Goal: Communication & Community: Answer question/provide support

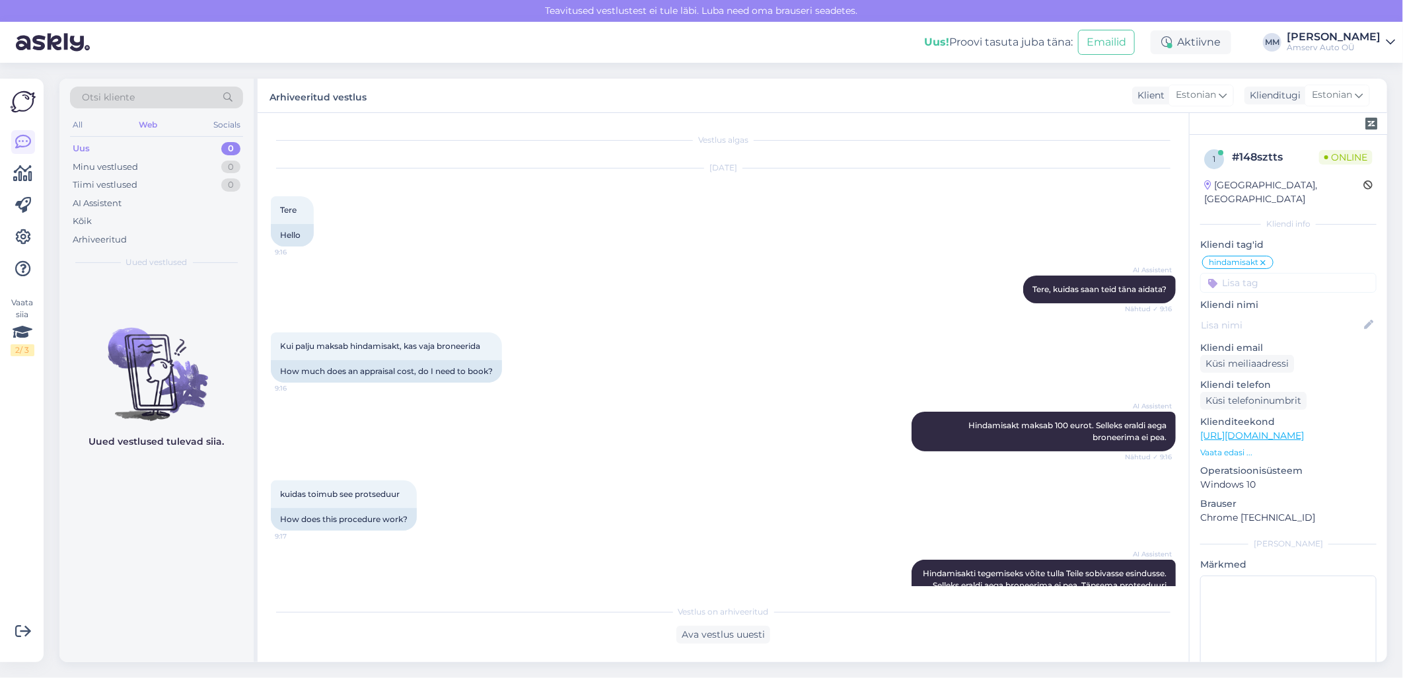
scroll to position [359, 0]
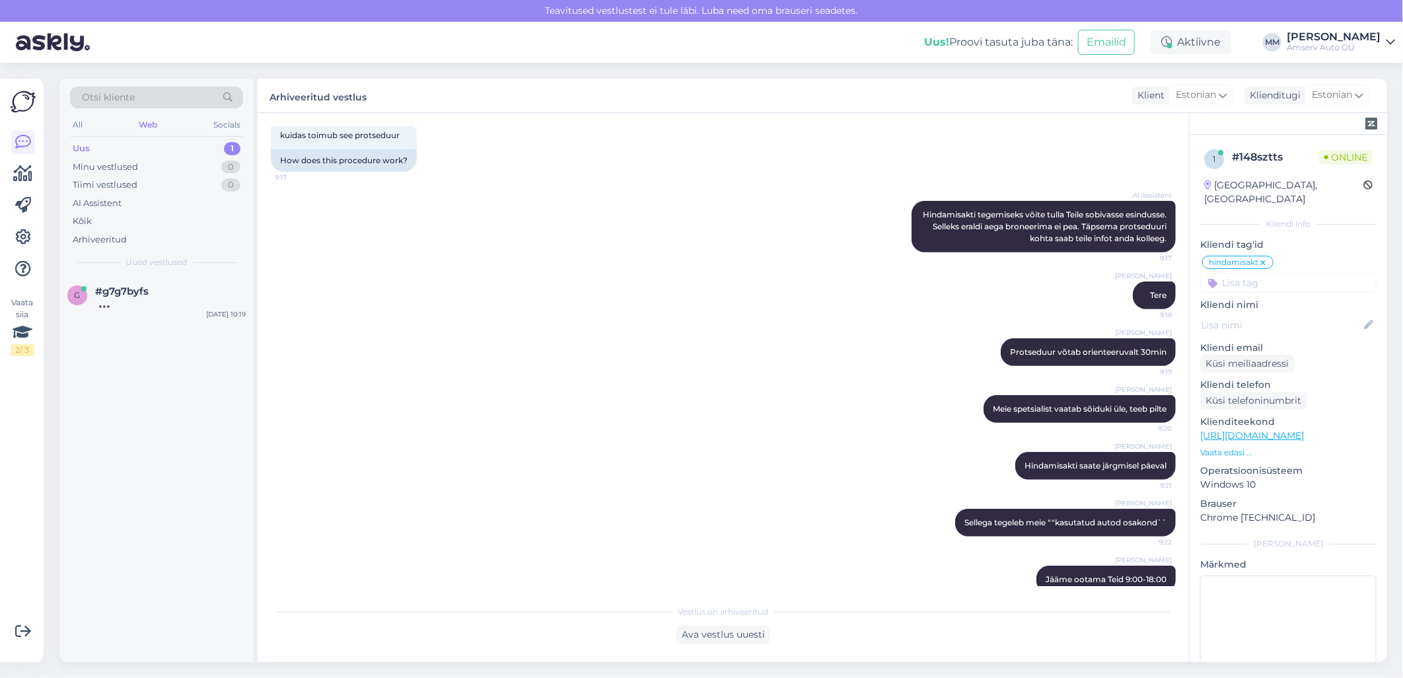
click at [128, 148] on div "Uus 1" at bounding box center [156, 148] width 173 height 18
click at [120, 300] on div "järve" at bounding box center [170, 303] width 151 height 12
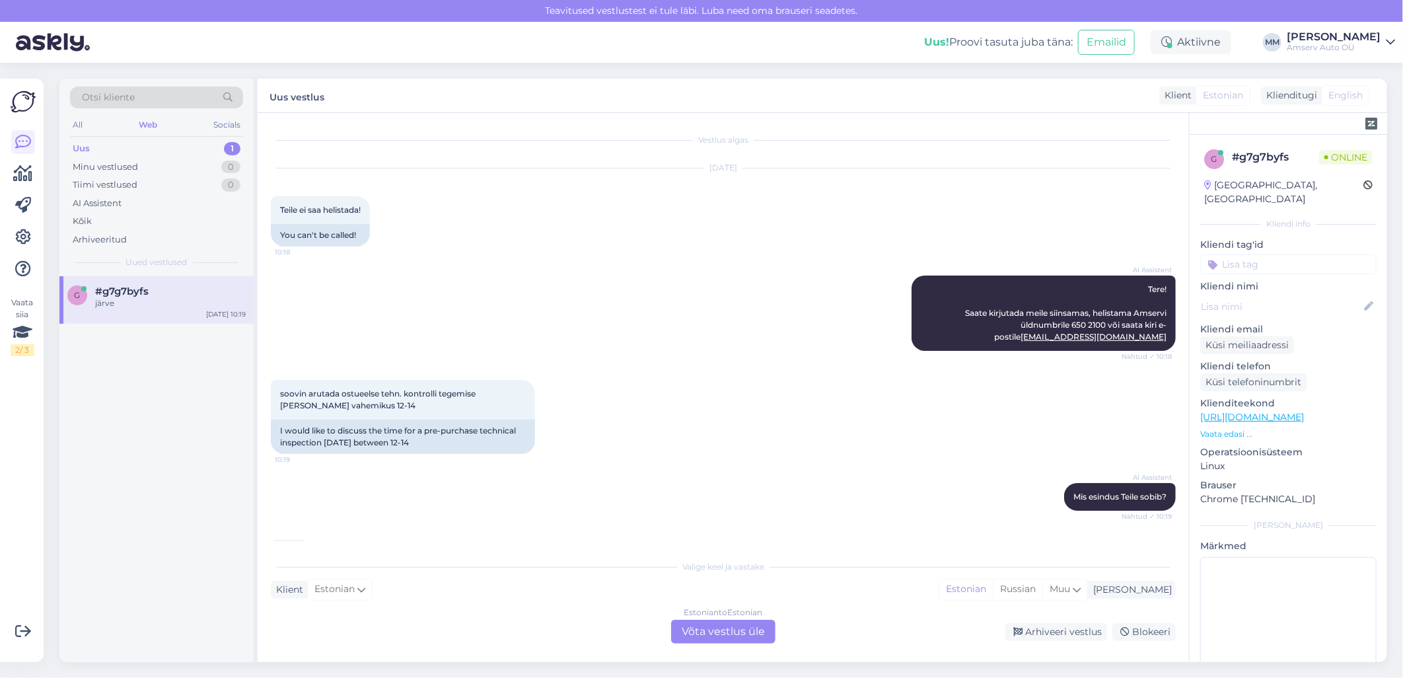
scroll to position [62, 0]
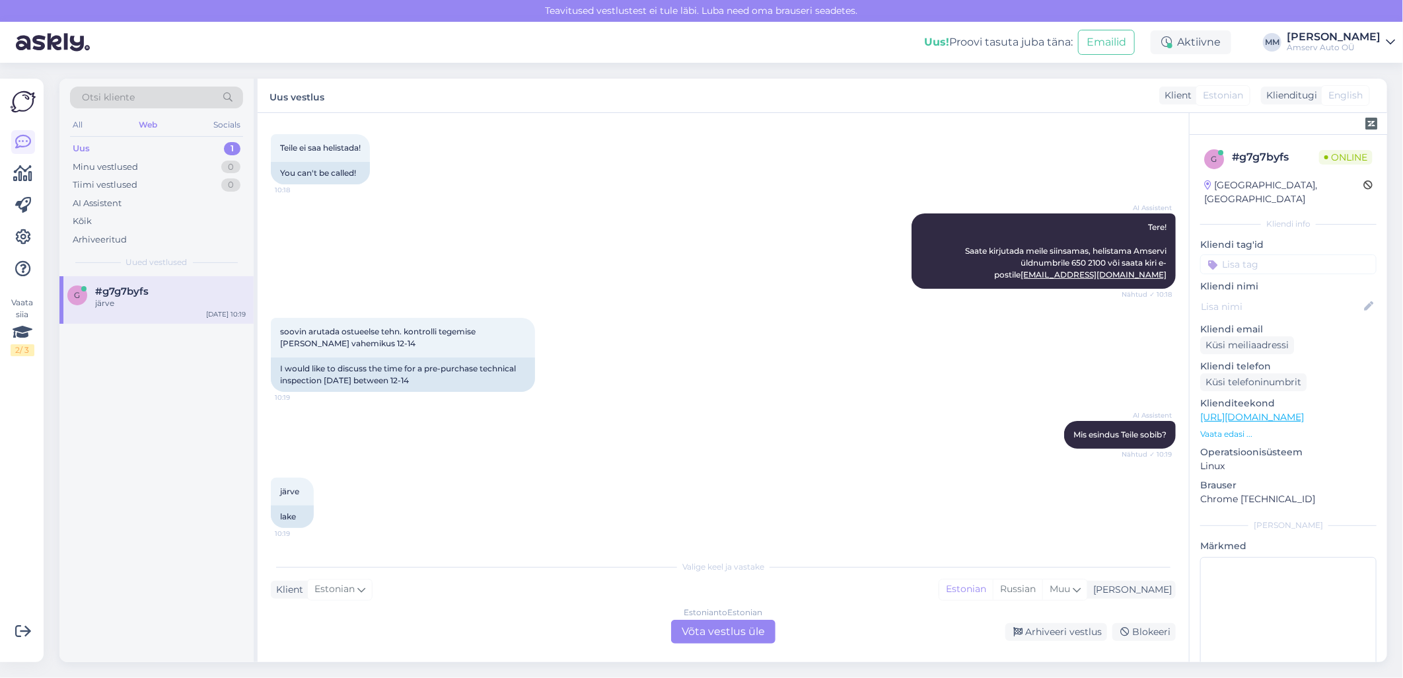
click at [700, 628] on div "Estonian to Estonian Võta vestlus üle" at bounding box center [723, 631] width 104 height 24
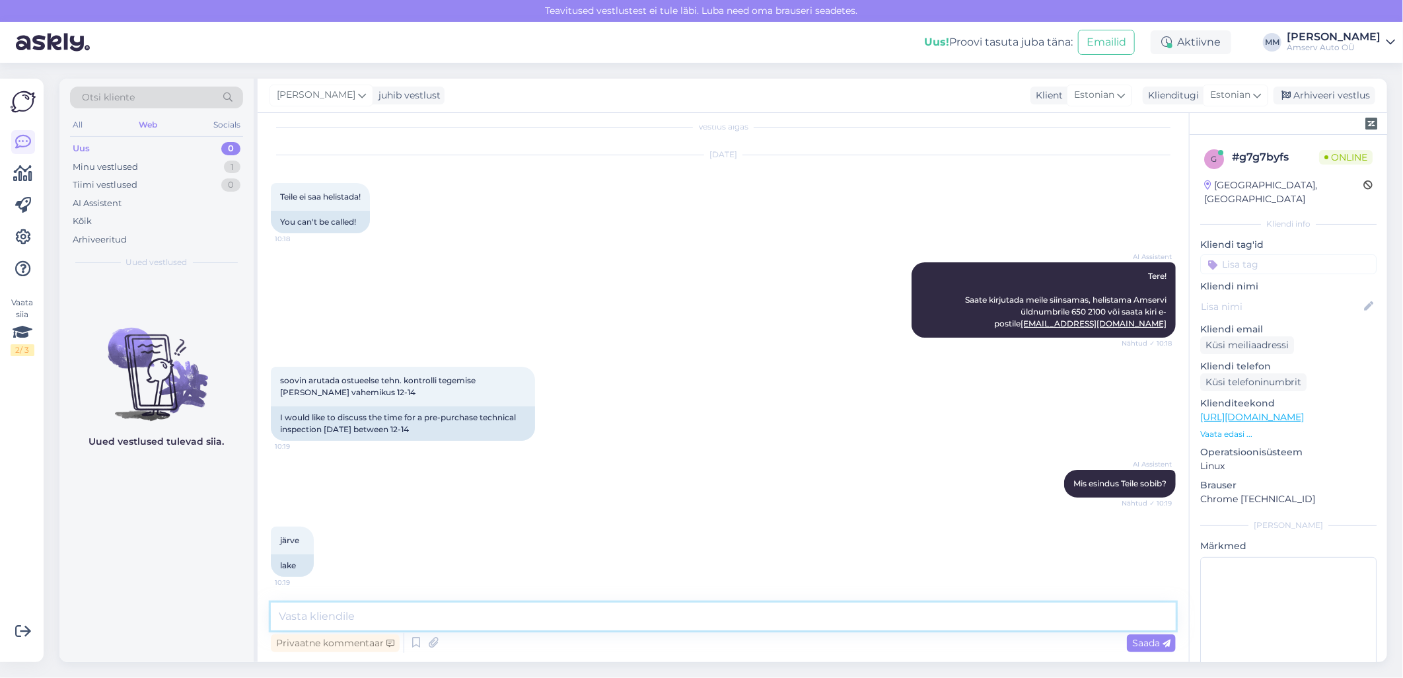
click at [621, 618] on textarea at bounding box center [723, 616] width 905 height 28
type textarea "üks hetk, palun"
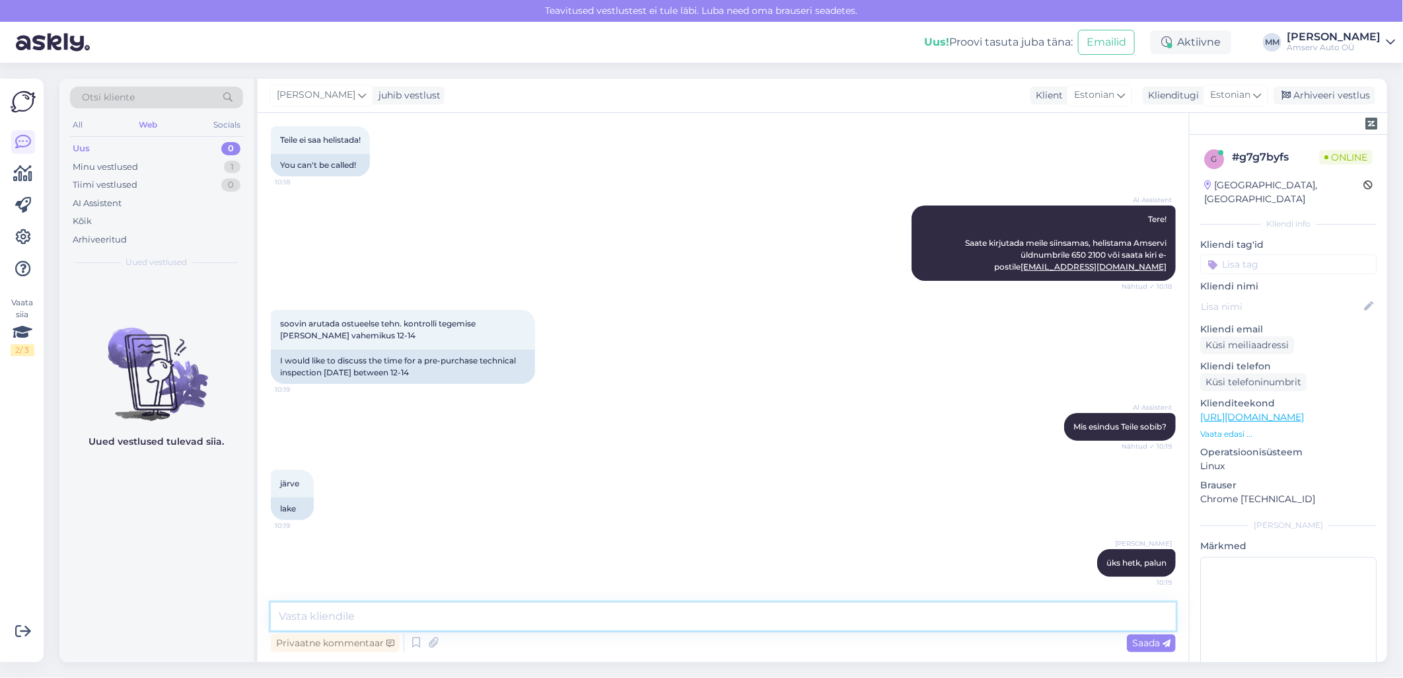
click at [725, 618] on textarea at bounding box center [723, 616] width 905 height 28
drag, startPoint x: 435, startPoint y: 617, endPoint x: 312, endPoint y: 625, distance: 122.4
click at [312, 625] on textarea "Järvel saan pakkuda [PERSON_NAME] 14:30" at bounding box center [723, 616] width 905 height 28
type textarea "Järvel esimene võimalus [PERSON_NAME] 14:30"
click at [1133, 641] on span "Saada" at bounding box center [1151, 643] width 38 height 12
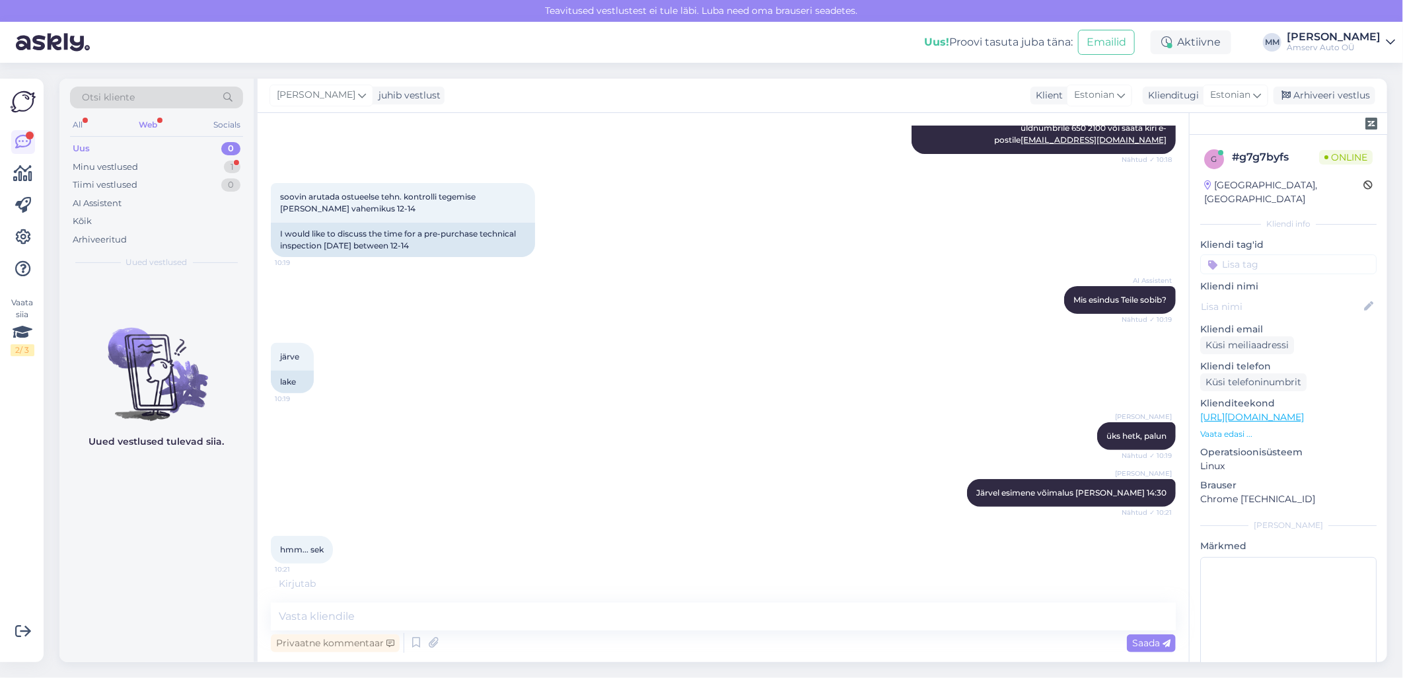
scroll to position [240, 0]
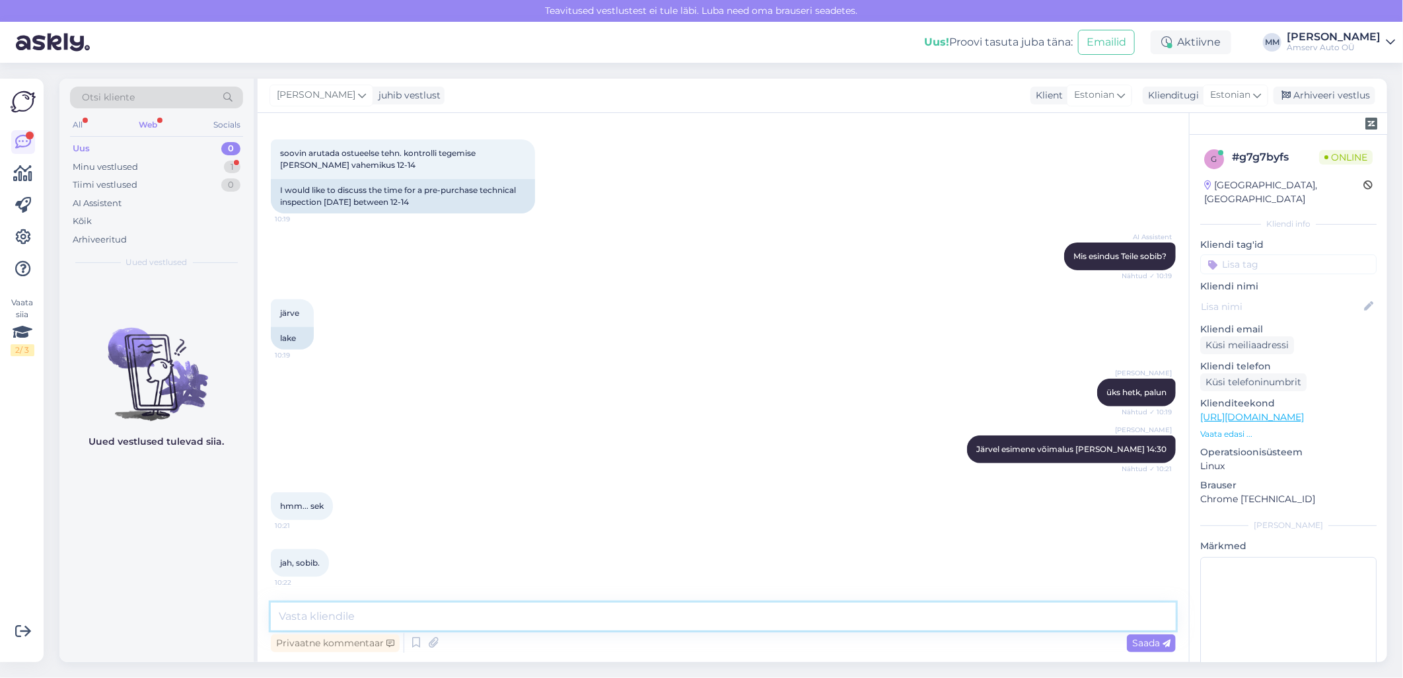
click at [658, 619] on textarea at bounding box center [723, 616] width 905 height 28
type textarea "Palun auto reg. nr"
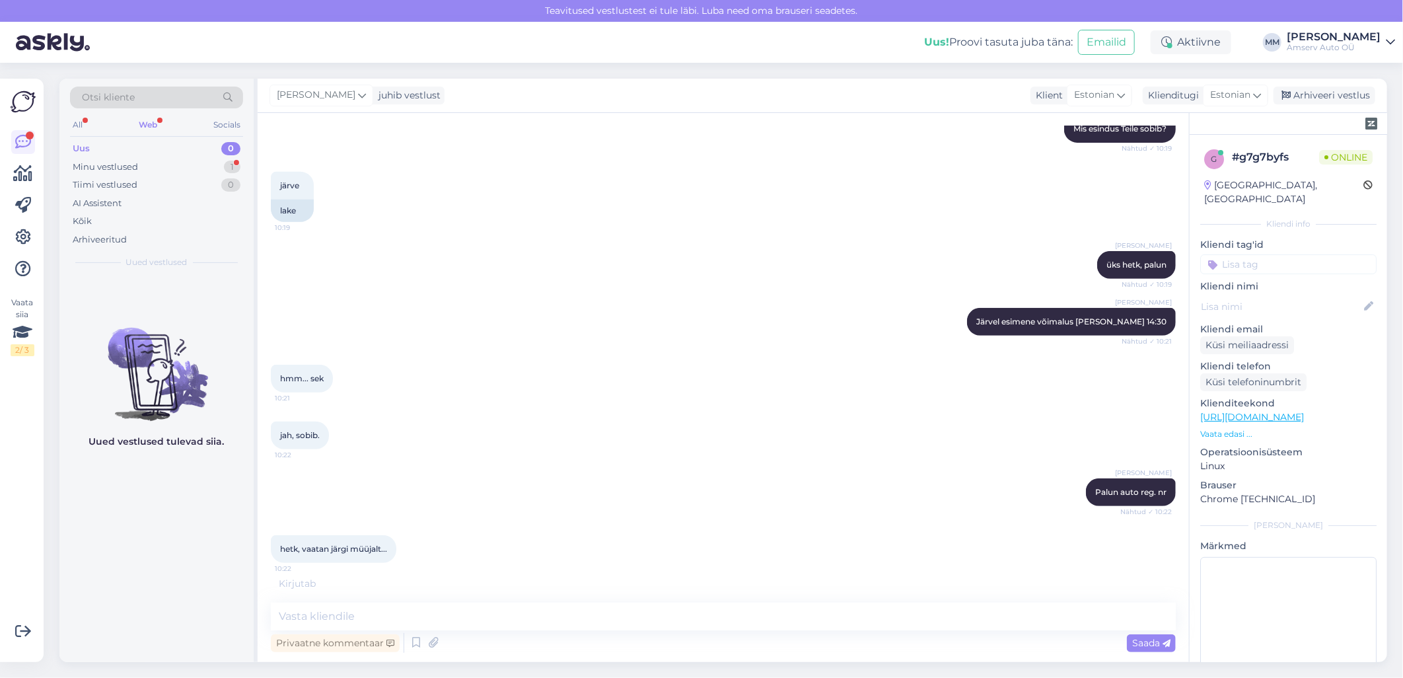
scroll to position [411, 0]
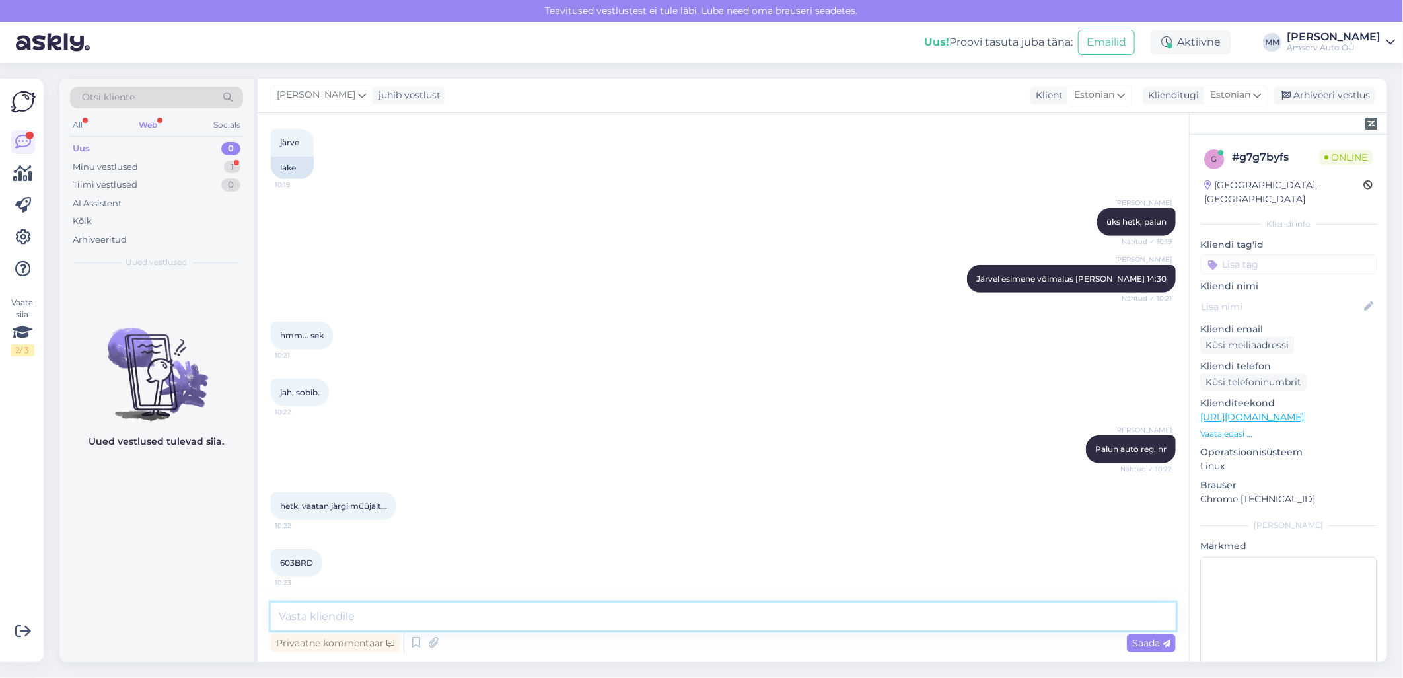
click at [393, 613] on textarea at bounding box center [723, 616] width 905 height 28
drag, startPoint x: 315, startPoint y: 563, endPoint x: 265, endPoint y: 549, distance: 52.1
click at [265, 549] on div "Vestlus algas [DATE] Teile ei saa helistada! 10:18 You can't be called! AI Assi…" at bounding box center [723, 387] width 931 height 549
drag, startPoint x: 265, startPoint y: 549, endPoint x: 291, endPoint y: 562, distance: 29.5
copy span "603BRD"
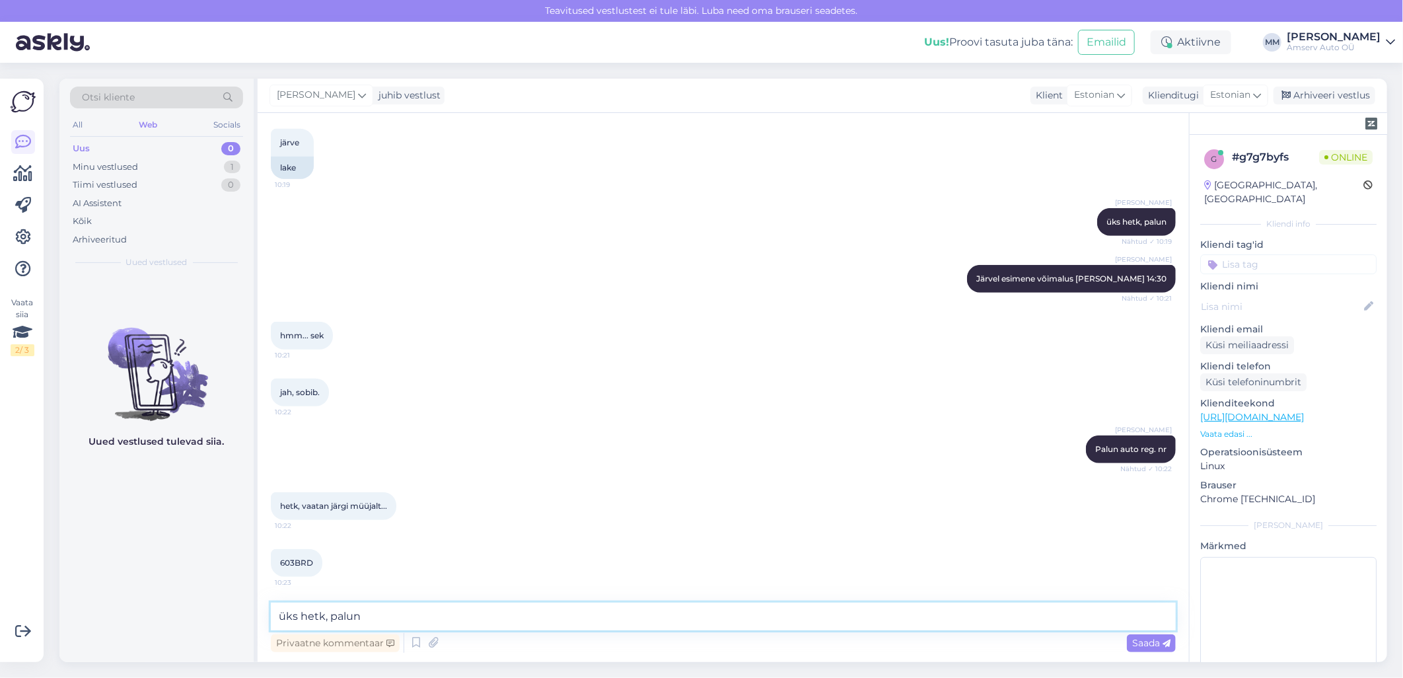
click at [434, 612] on textarea "üks hetk, palun" at bounding box center [723, 616] width 905 height 28
drag, startPoint x: 434, startPoint y: 612, endPoint x: 219, endPoint y: 610, distance: 215.3
click at [219, 610] on div "Otsi kliente All Web Socials Uus 0 Minu vestlused 1 Tiimi vestlused 0 AI Assist…" at bounding box center [722, 370] width 1327 height 583
paste textarea "VOLKSWAGEN PASSAT VARIAN"
click at [279, 617] on textarea "VOLKSWAGEN PASSAT VARIAN" at bounding box center [723, 616] width 905 height 28
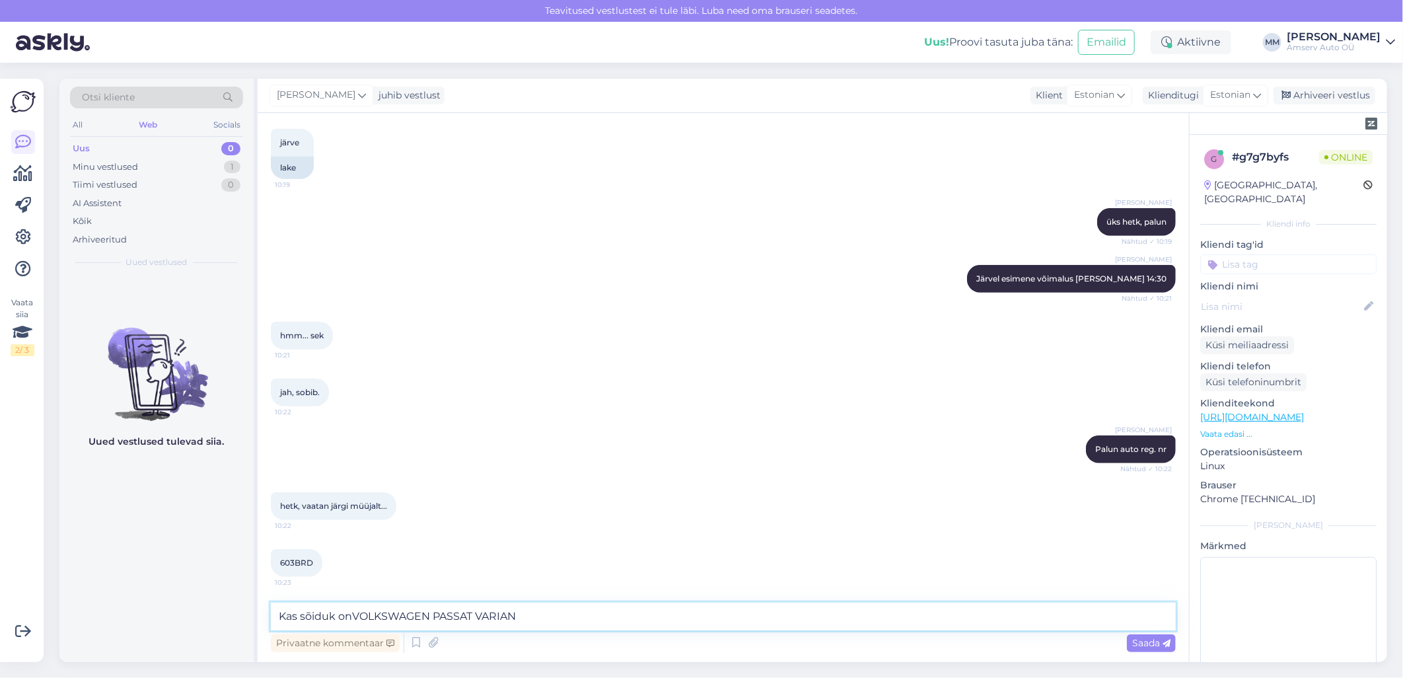
type textarea "Kas sõiduk on VOLKSWAGEN PASSAT VARIAN"
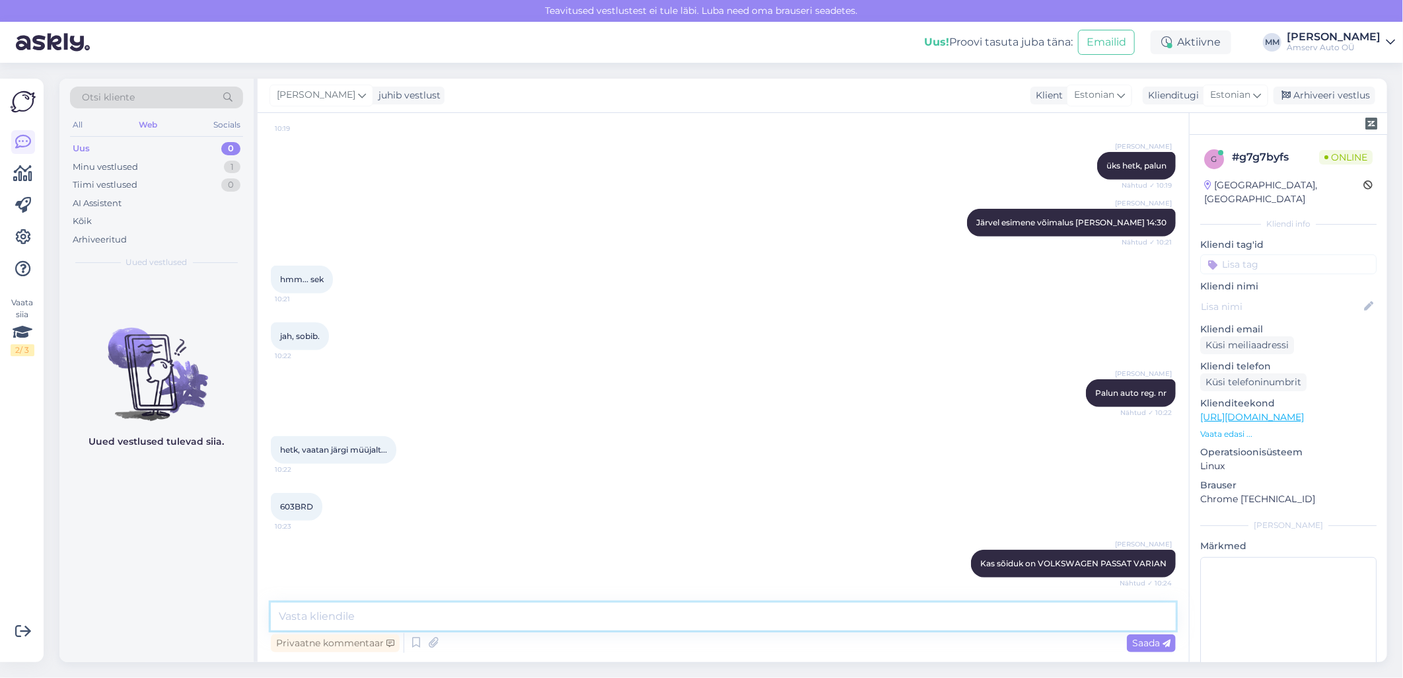
scroll to position [548, 0]
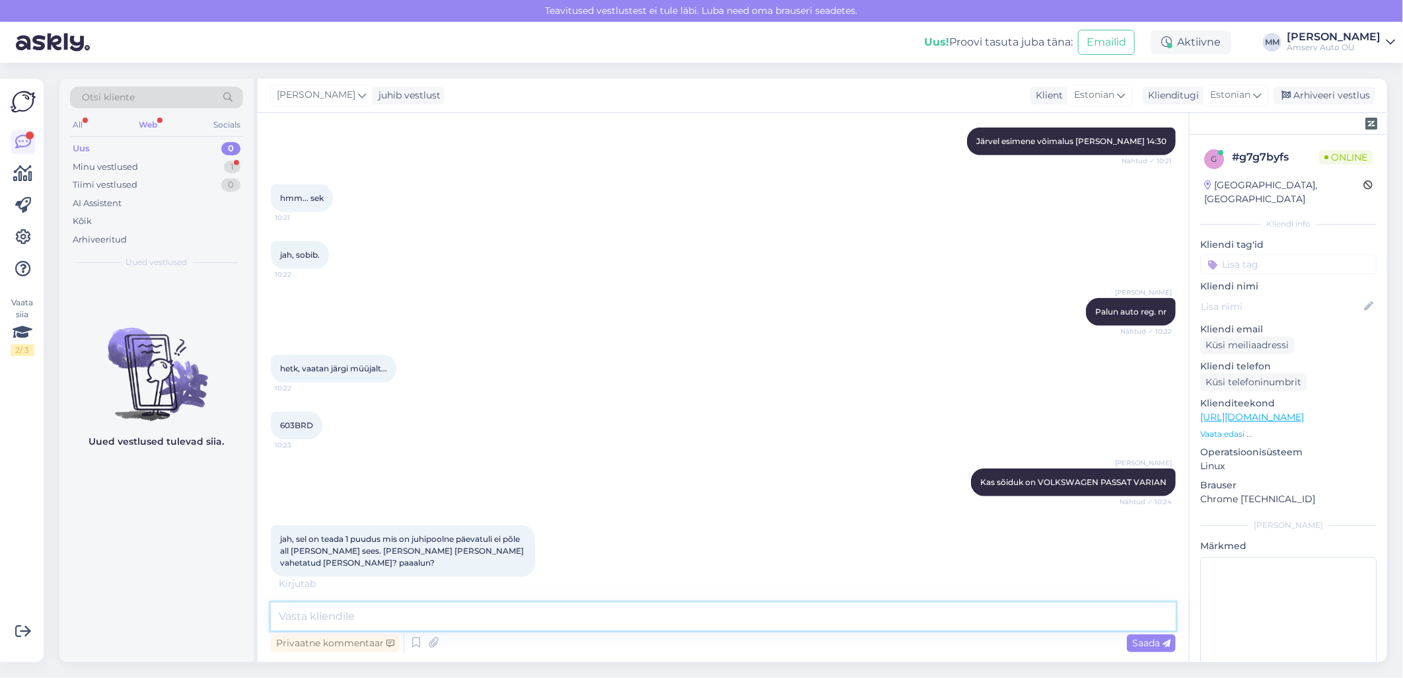
click at [621, 613] on textarea at bounding box center [723, 616] width 905 height 28
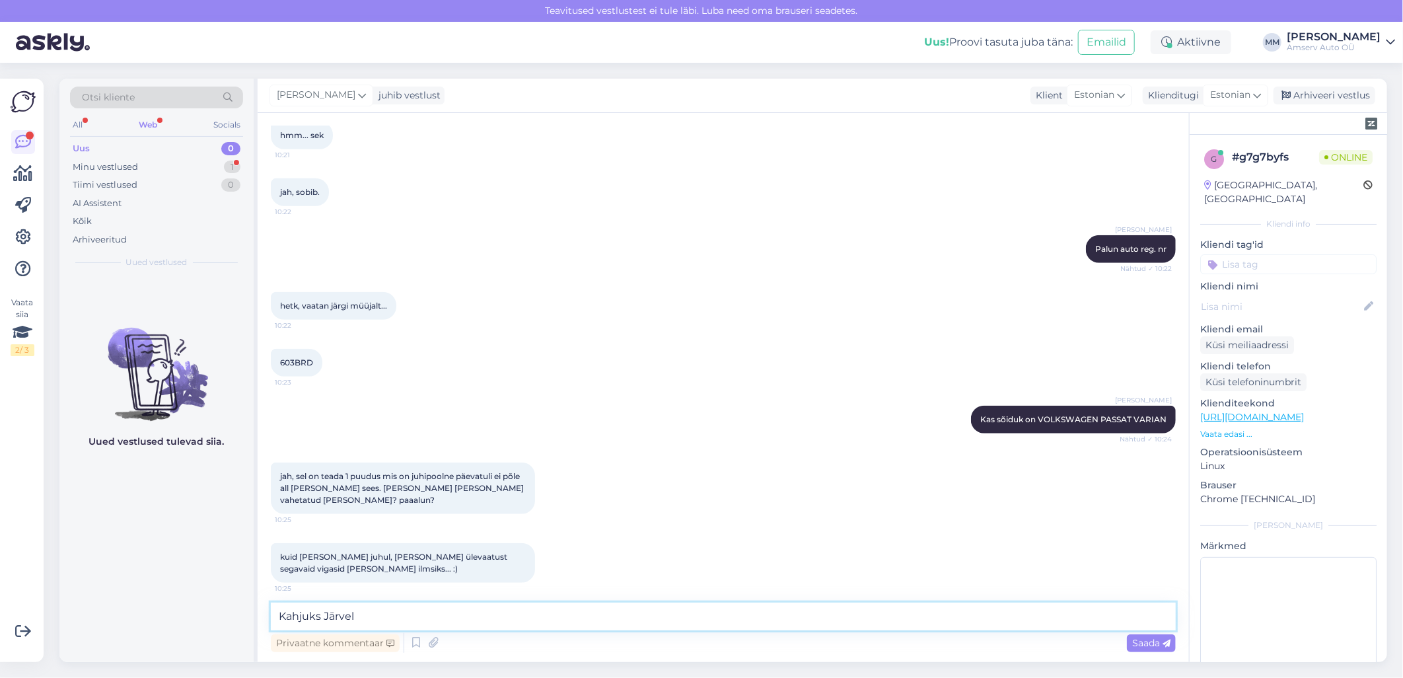
scroll to position [616, 0]
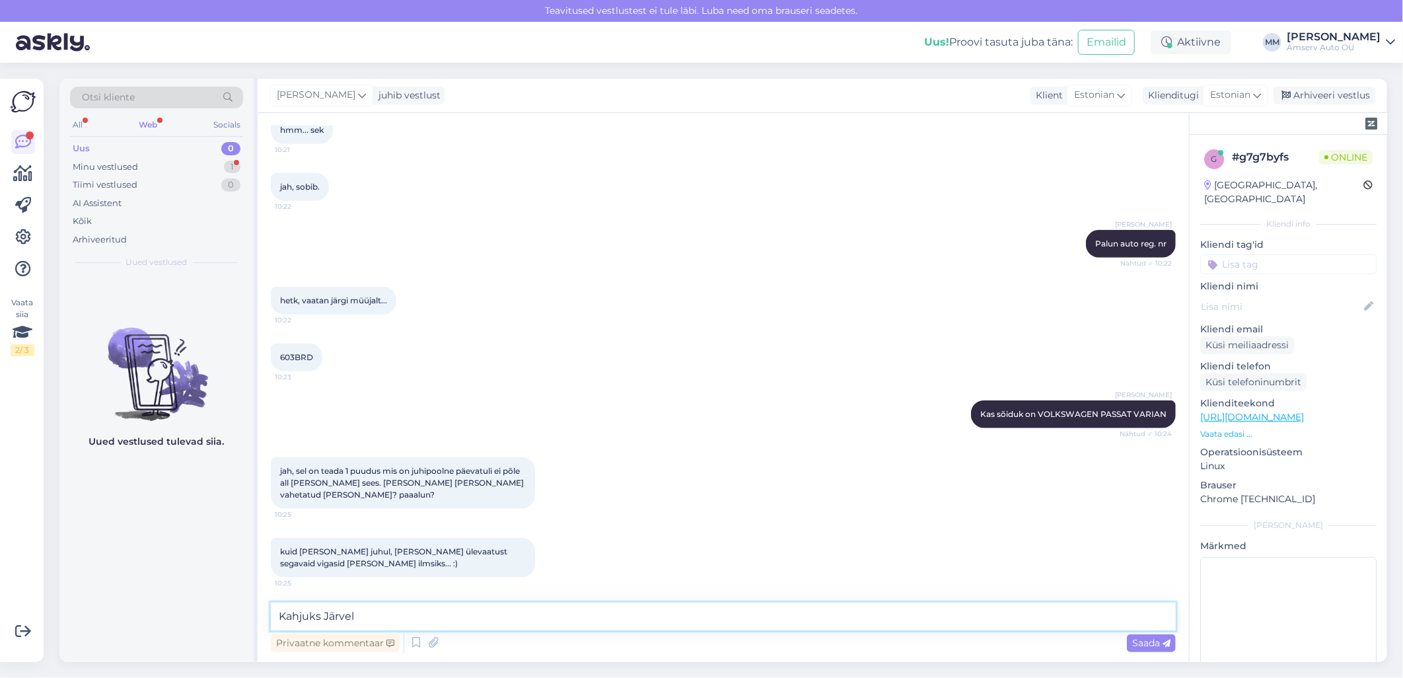
paste textarea "Teenindame ainult Toyotat"
click at [361, 617] on textarea "Kahjuks Järvel Teenindame ainult Toyotat" at bounding box center [723, 616] width 905 height 28
type textarea "Kahjuks Järvel teenindame ainult Toyotat"
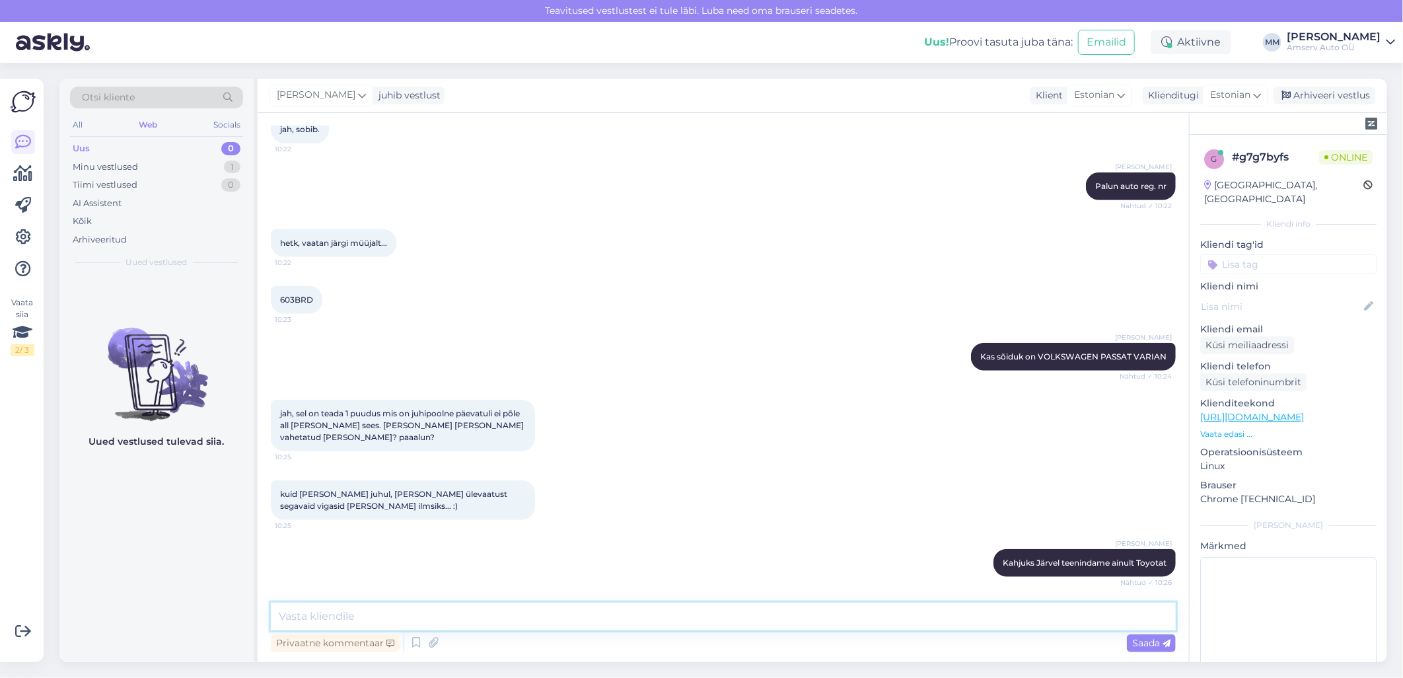
scroll to position [730, 0]
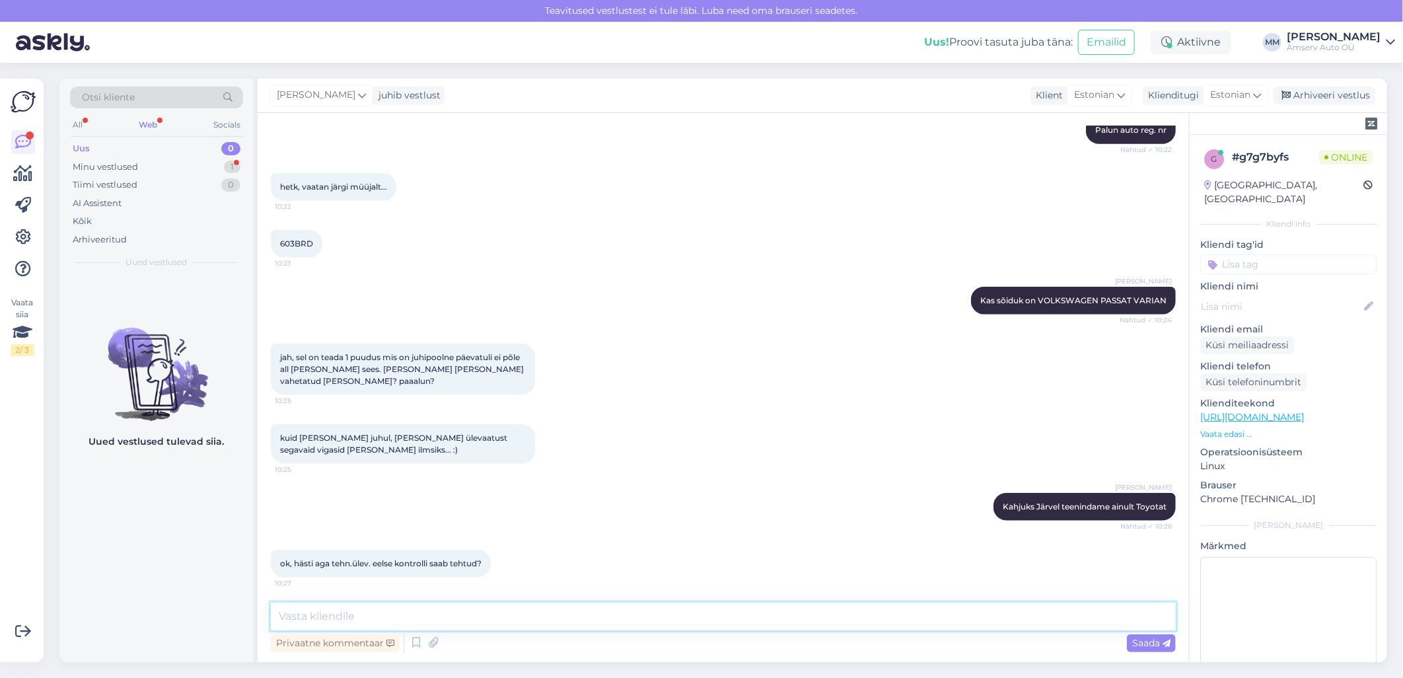
click at [346, 614] on textarea at bounding box center [723, 616] width 905 height 28
click at [300, 618] on textarea "Kahjkus mitte" at bounding box center [723, 616] width 905 height 28
type textarea "Kahjukus mitte"
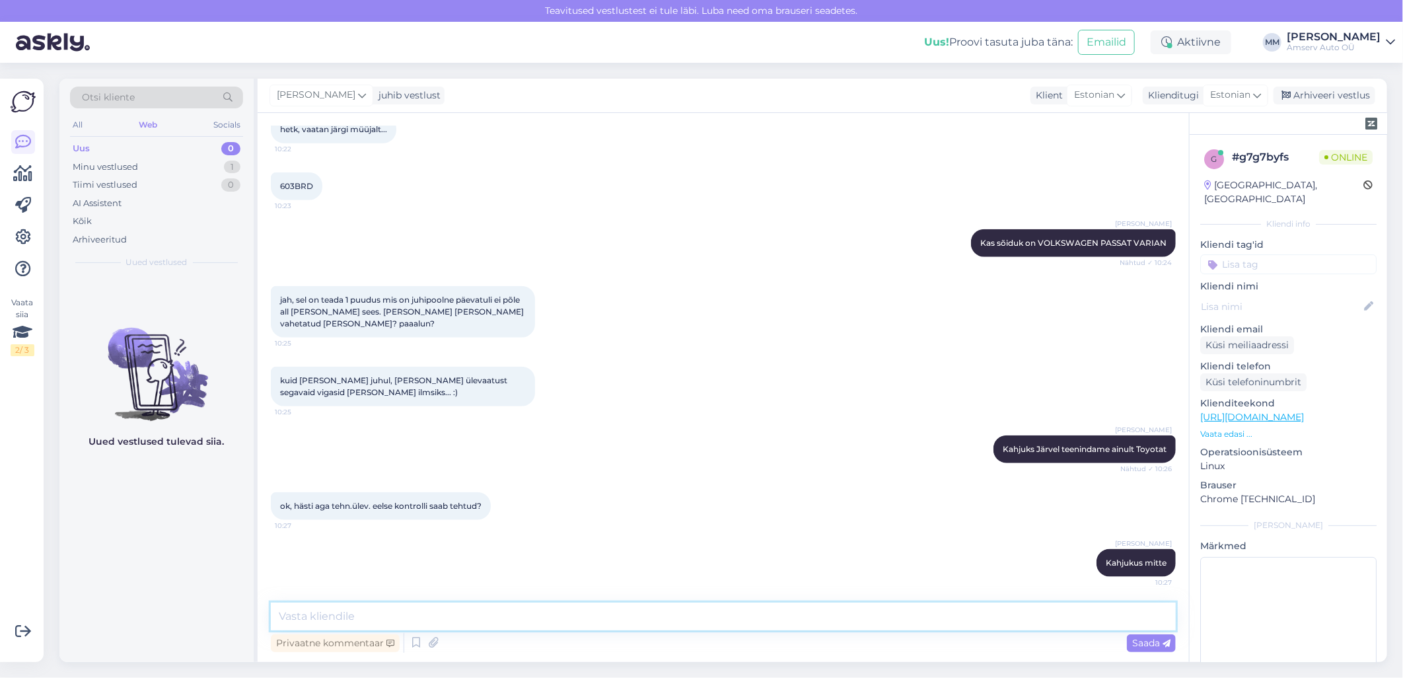
click at [476, 623] on textarea at bounding box center [723, 616] width 905 height 28
click at [617, 618] on textarea at bounding box center [723, 616] width 905 height 28
click at [364, 619] on textarea "Saame teostada tehnoülevaatust" at bounding box center [723, 616] width 905 height 28
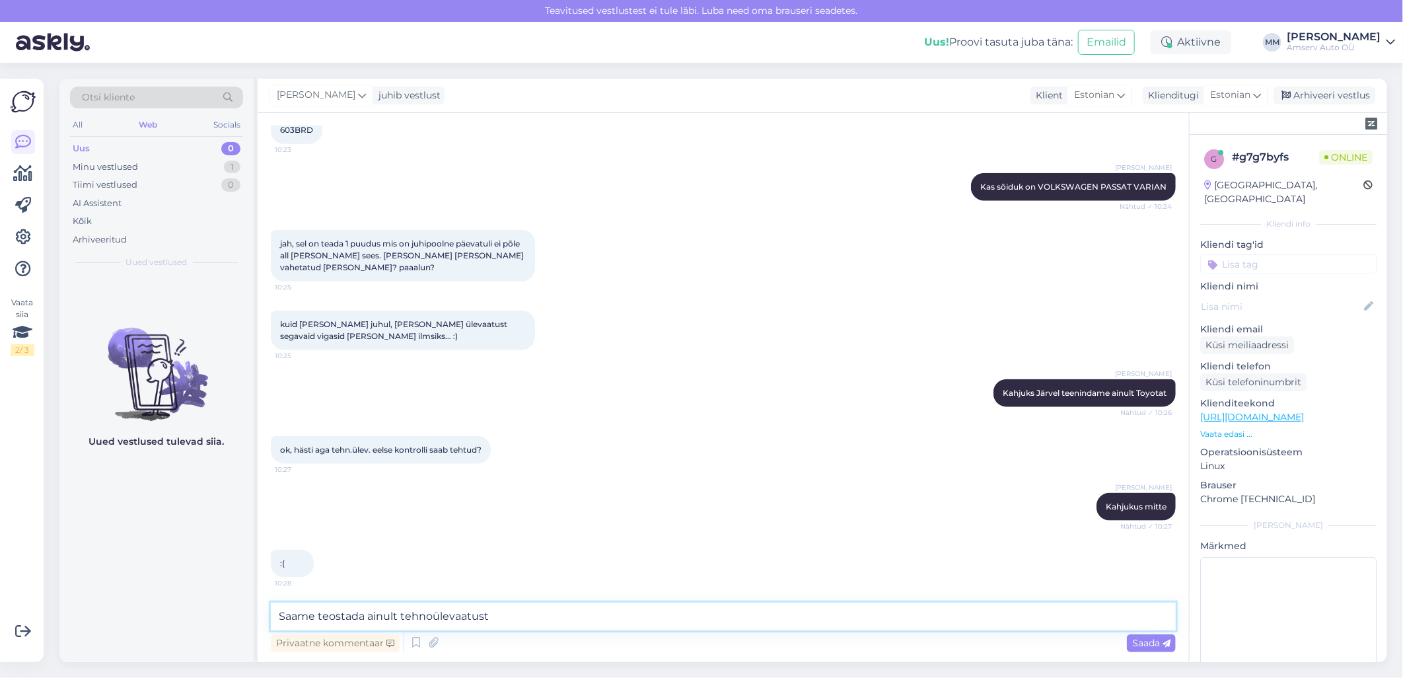
type textarea "Saame teostada ainult tehnoülevaatust"
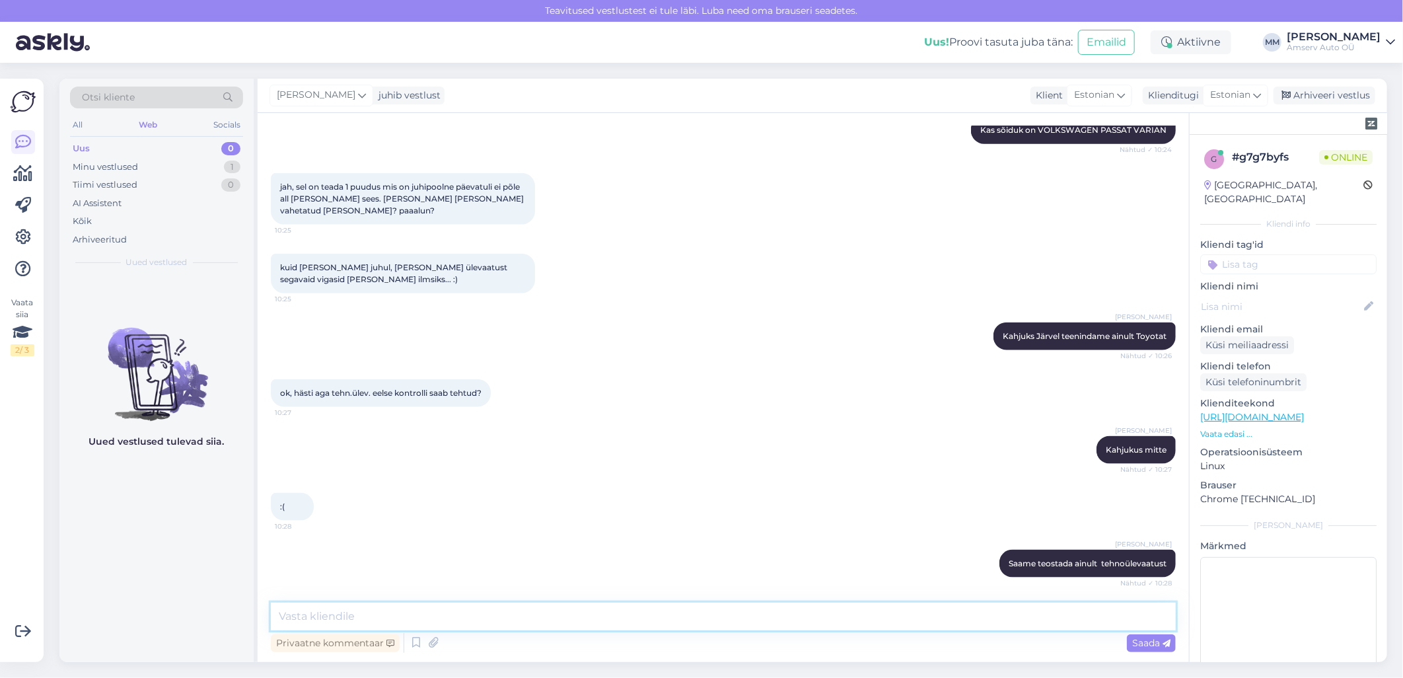
click at [575, 614] on textarea at bounding box center [723, 616] width 905 height 28
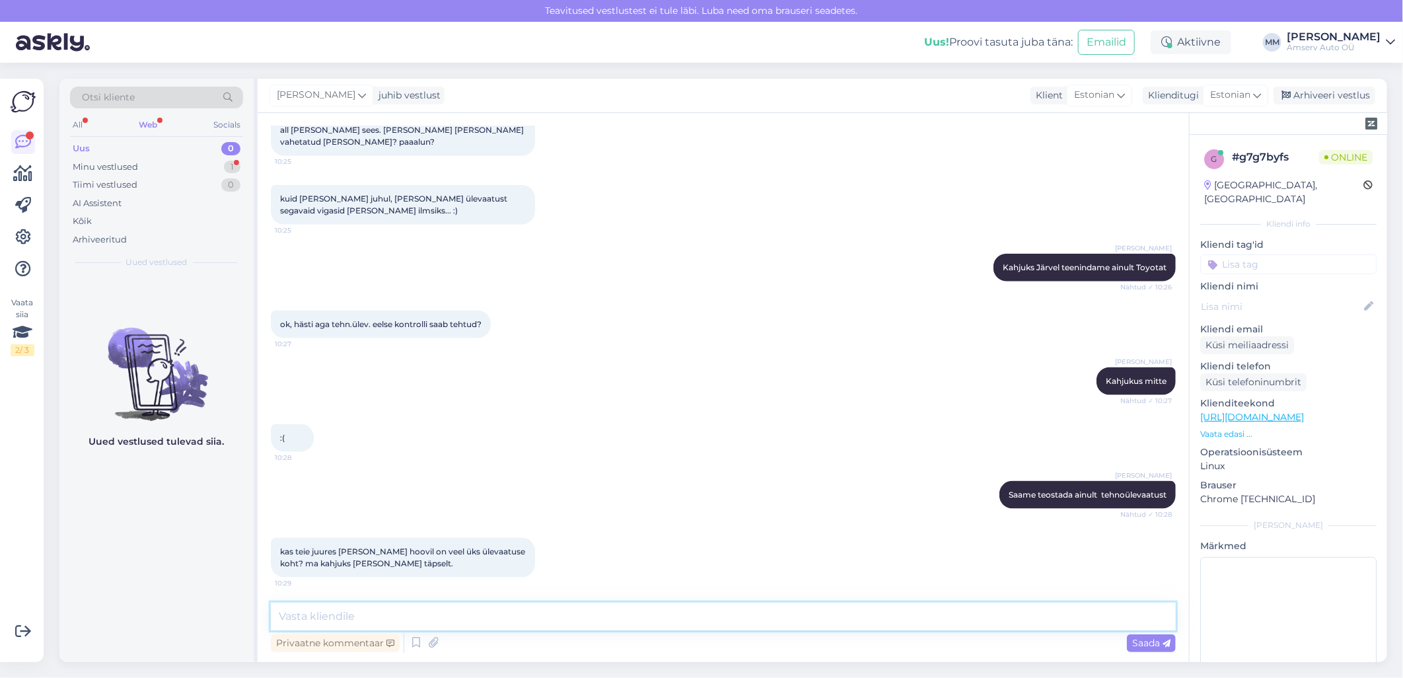
click at [573, 617] on textarea at bounding box center [723, 616] width 905 height 28
type textarea "S"
type textarea "Väike maja peahoone kõrval"
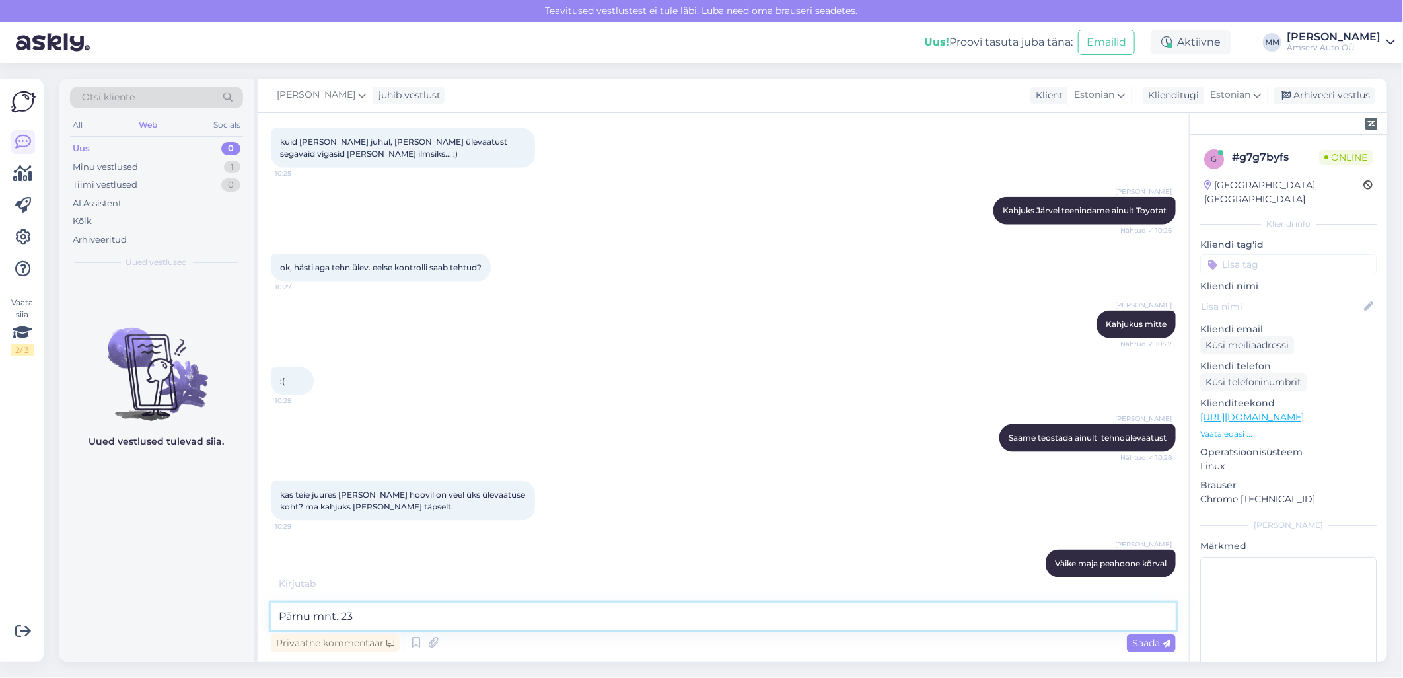
type textarea "Pärnu mnt. 230"
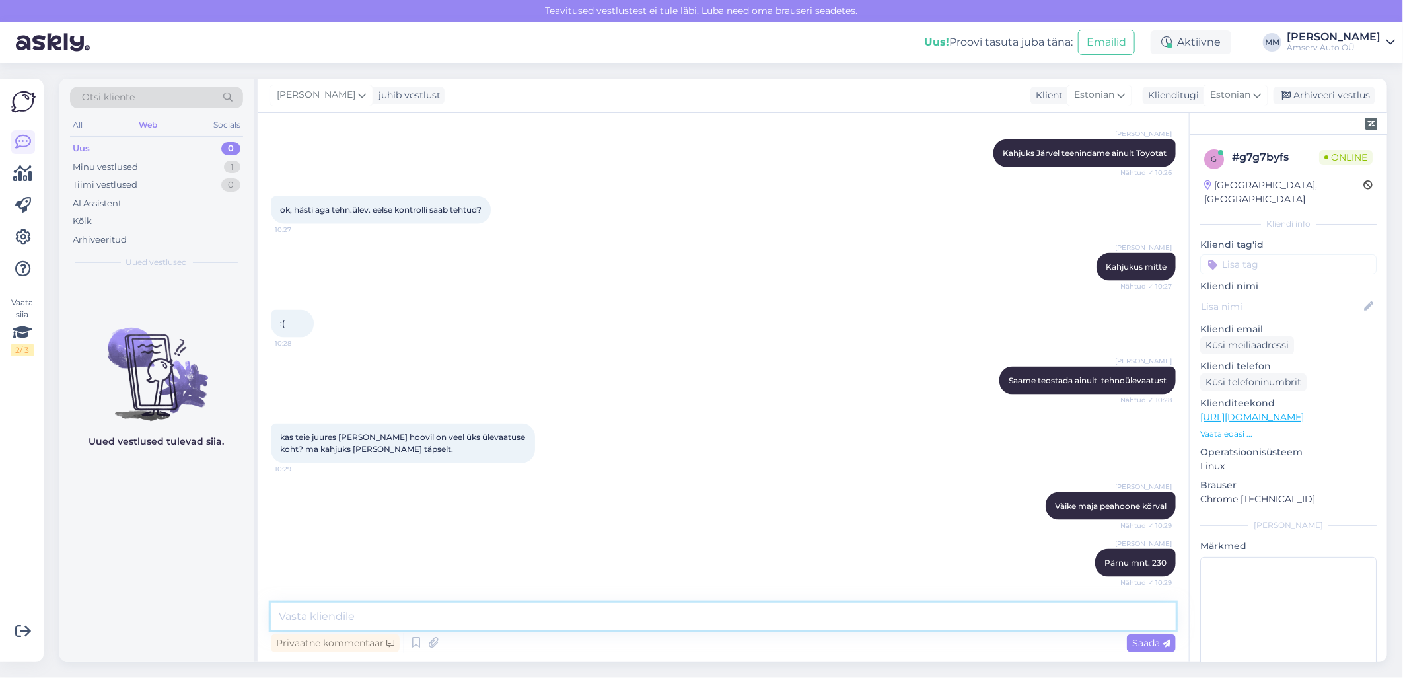
scroll to position [1139, 0]
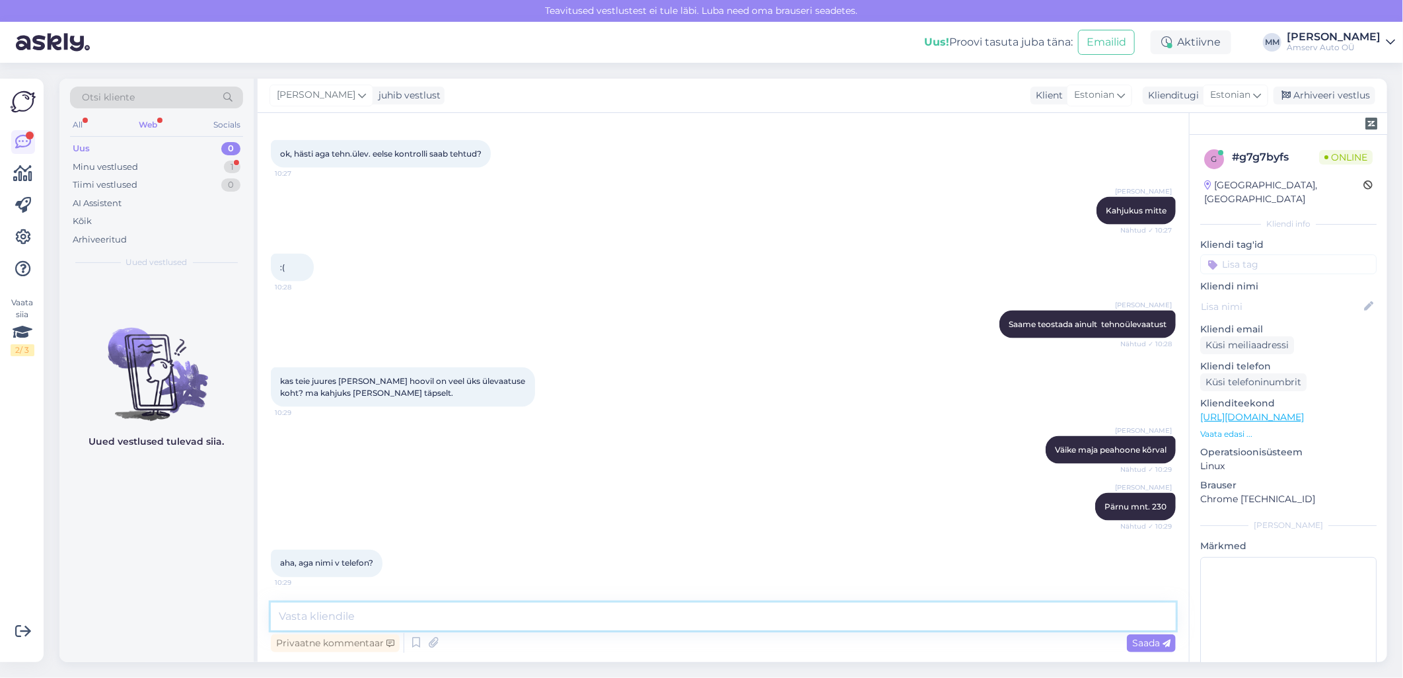
click at [557, 616] on textarea at bounding box center [723, 616] width 905 height 28
type textarea "üks hetk, palun"
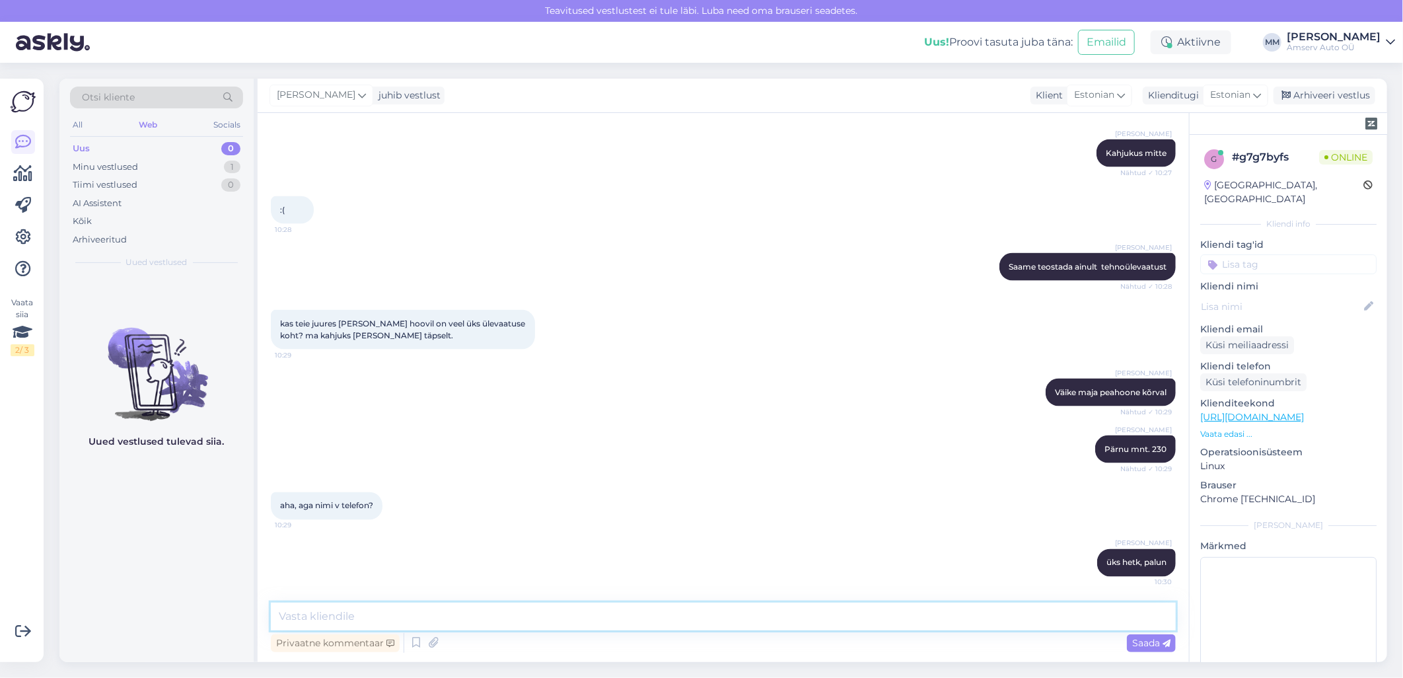
click at [404, 617] on textarea at bounding box center [723, 616] width 905 height 28
paste textarea "Tehnoülevaatus 650 2162 [EMAIL_ADDRESS][DOMAIN_NAME] E – R 8.00 - 18.00"
type textarea "Tehnoülevaatus 650 2162 [EMAIL_ADDRESS][DOMAIN_NAME] E – R 8.00 - 18.00"
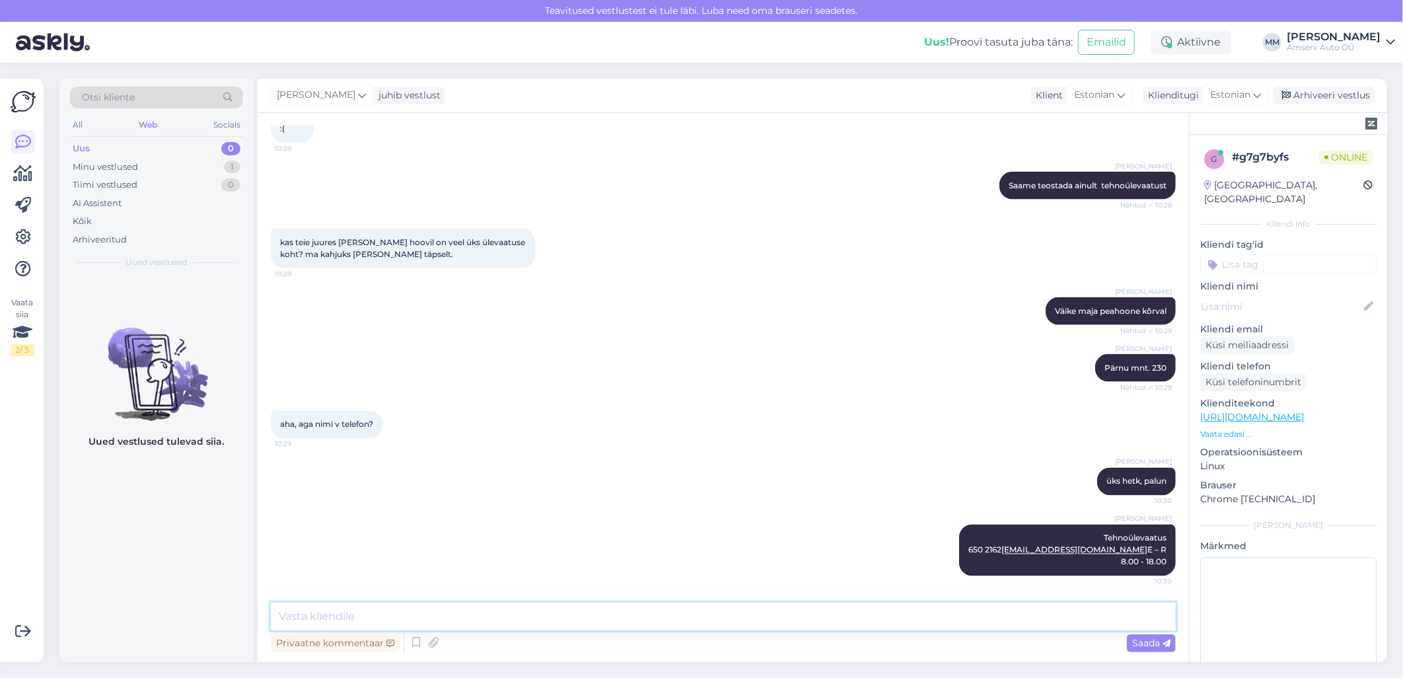
click at [410, 621] on textarea at bounding box center [723, 616] width 905 height 28
click at [449, 617] on textarea at bounding box center [723, 616] width 905 height 28
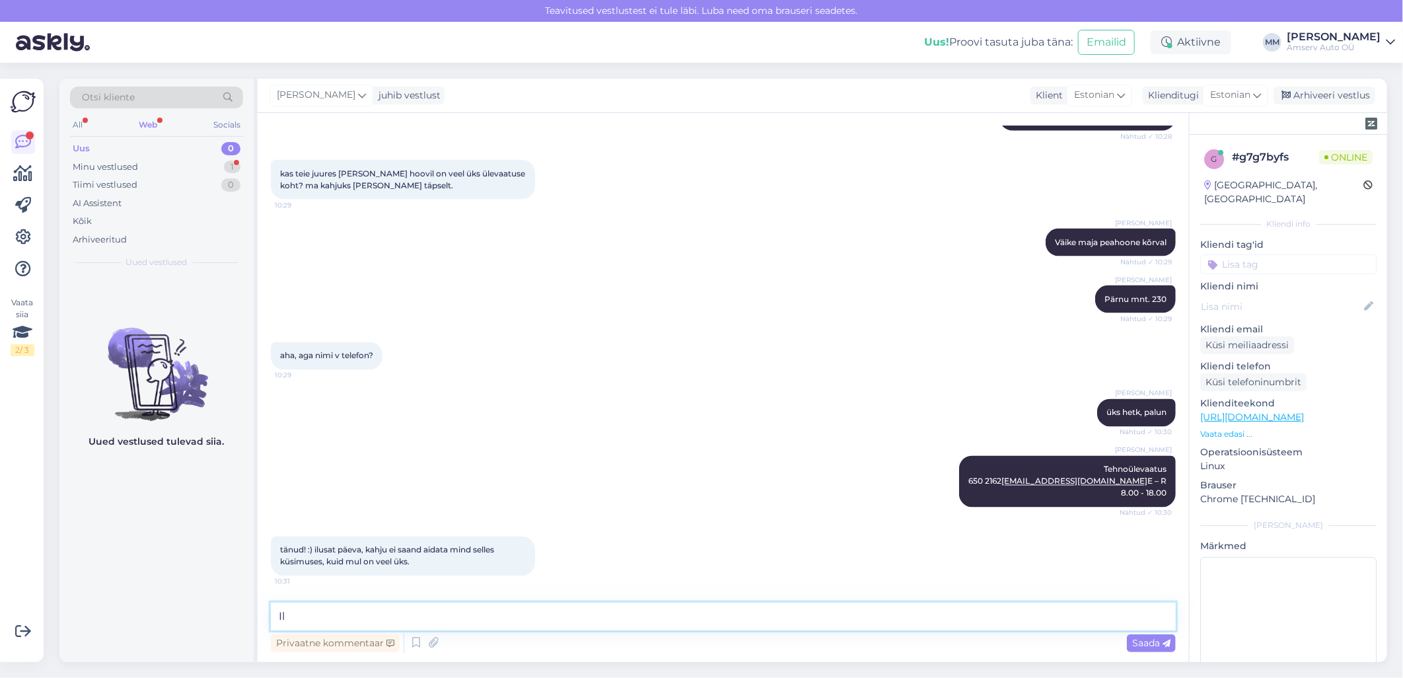
type textarea "I"
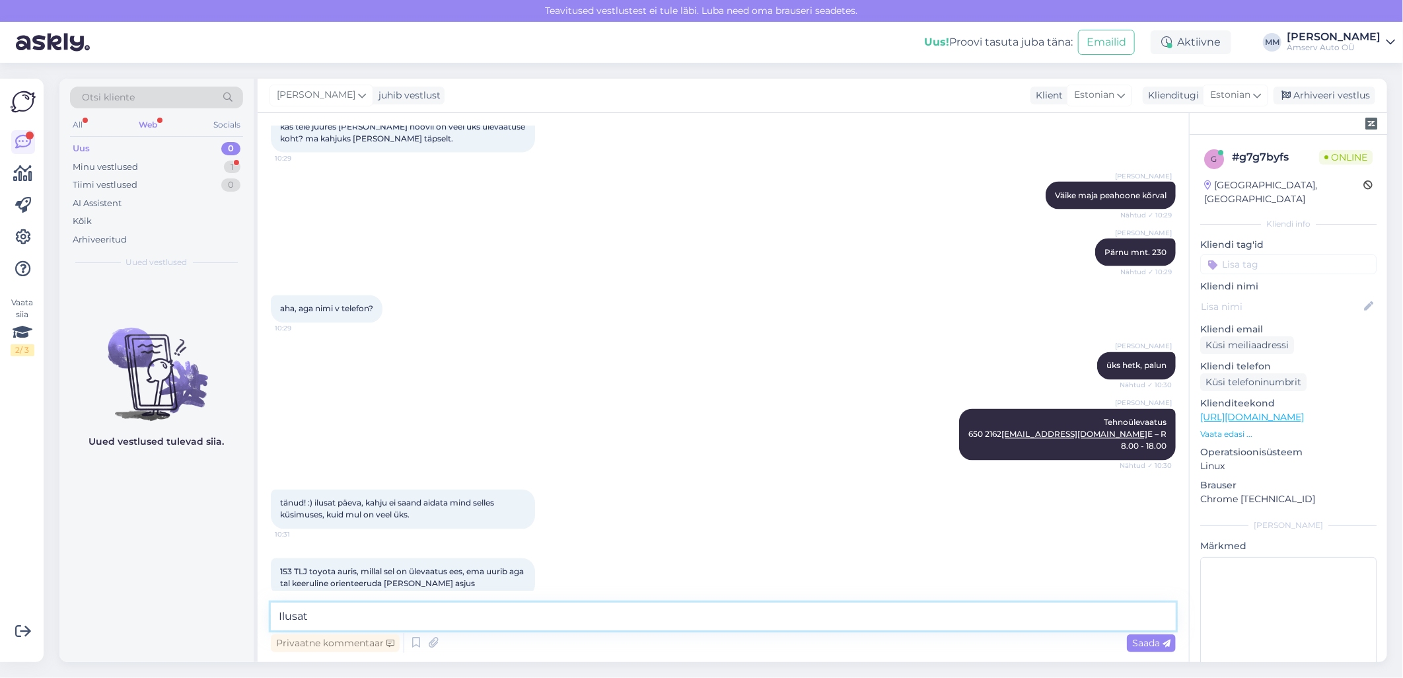
scroll to position [1461, 0]
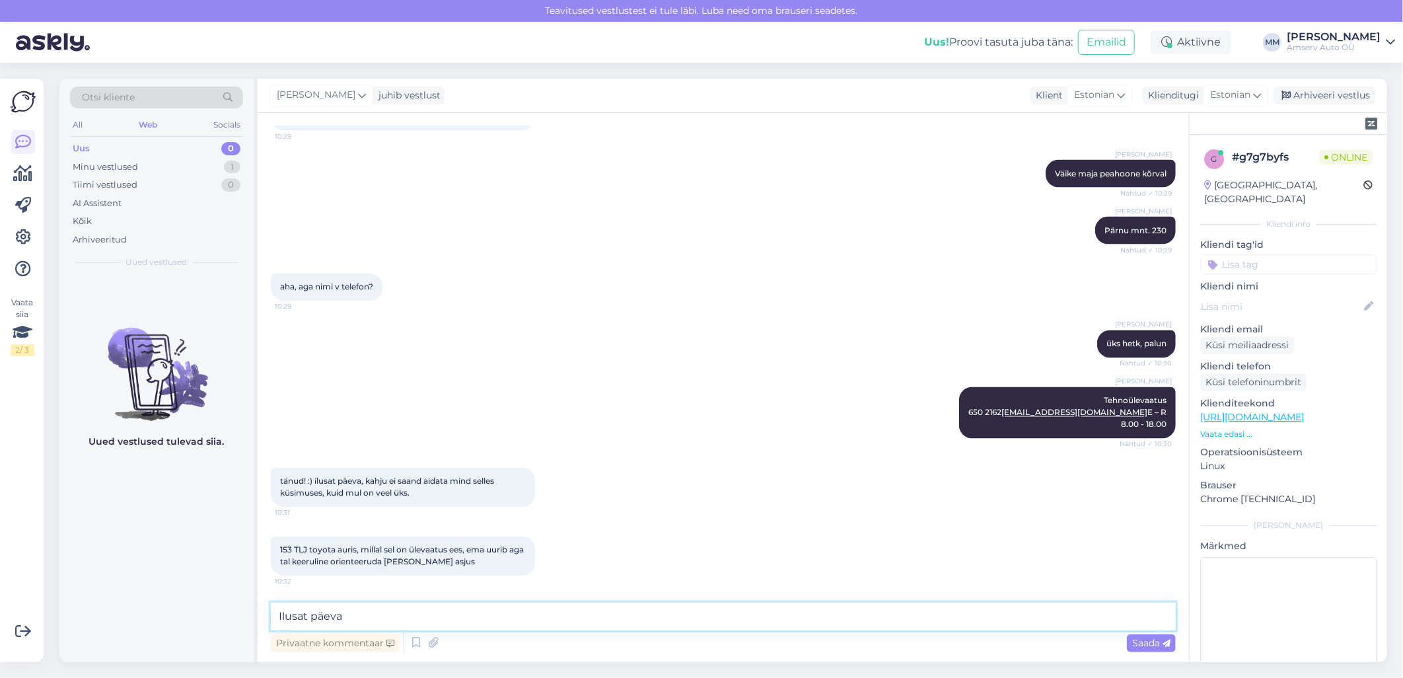
type textarea "Ilusat päeva!"
drag, startPoint x: 351, startPoint y: 613, endPoint x: 267, endPoint y: 621, distance: 83.6
click at [267, 621] on div "Vestlus algas [DATE] Teile ei saa helistada! 10:18 You can't be called! AI Assi…" at bounding box center [723, 387] width 931 height 549
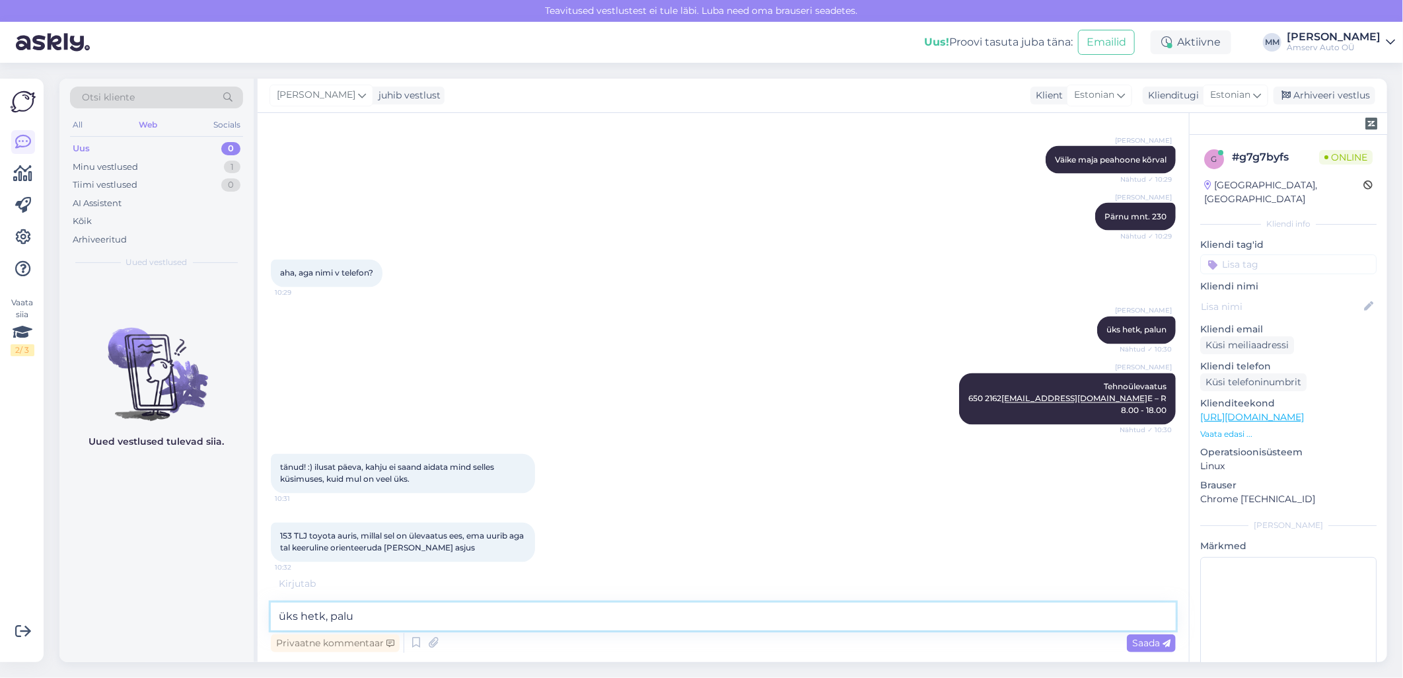
type textarea "üks hetk, palun"
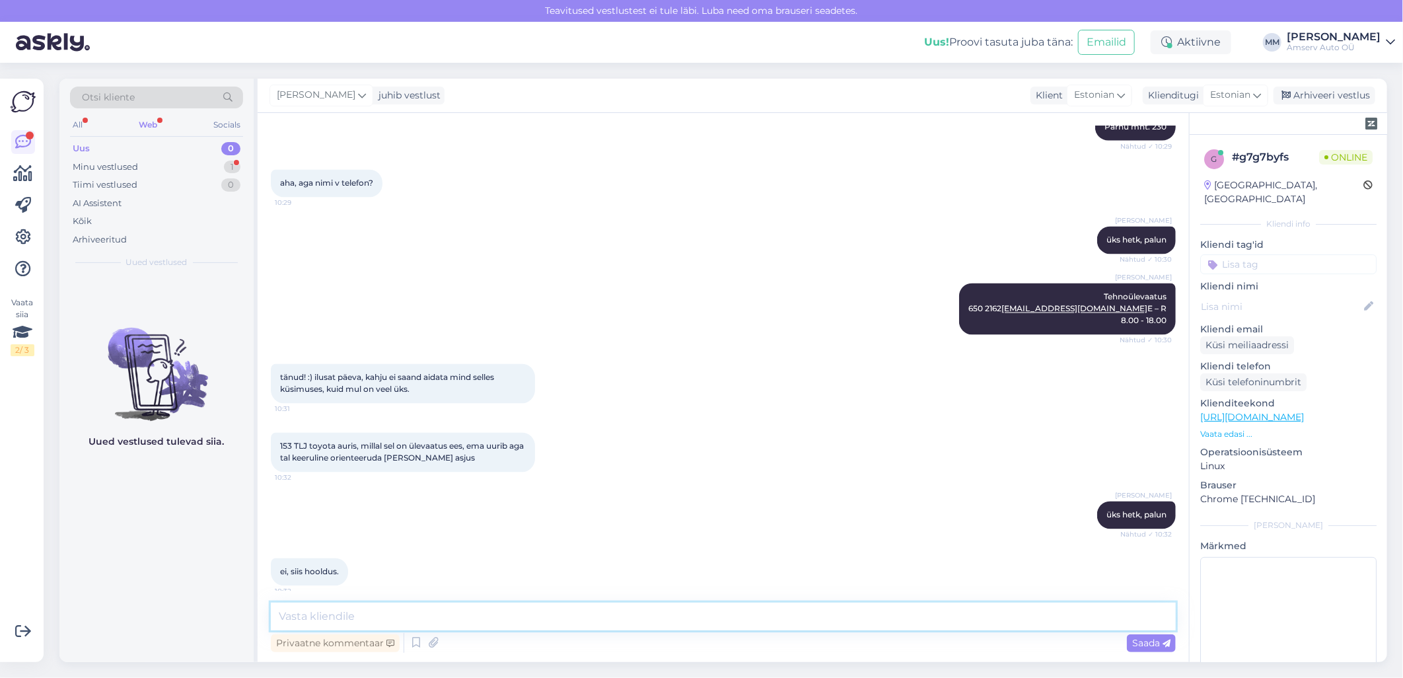
scroll to position [1575, 0]
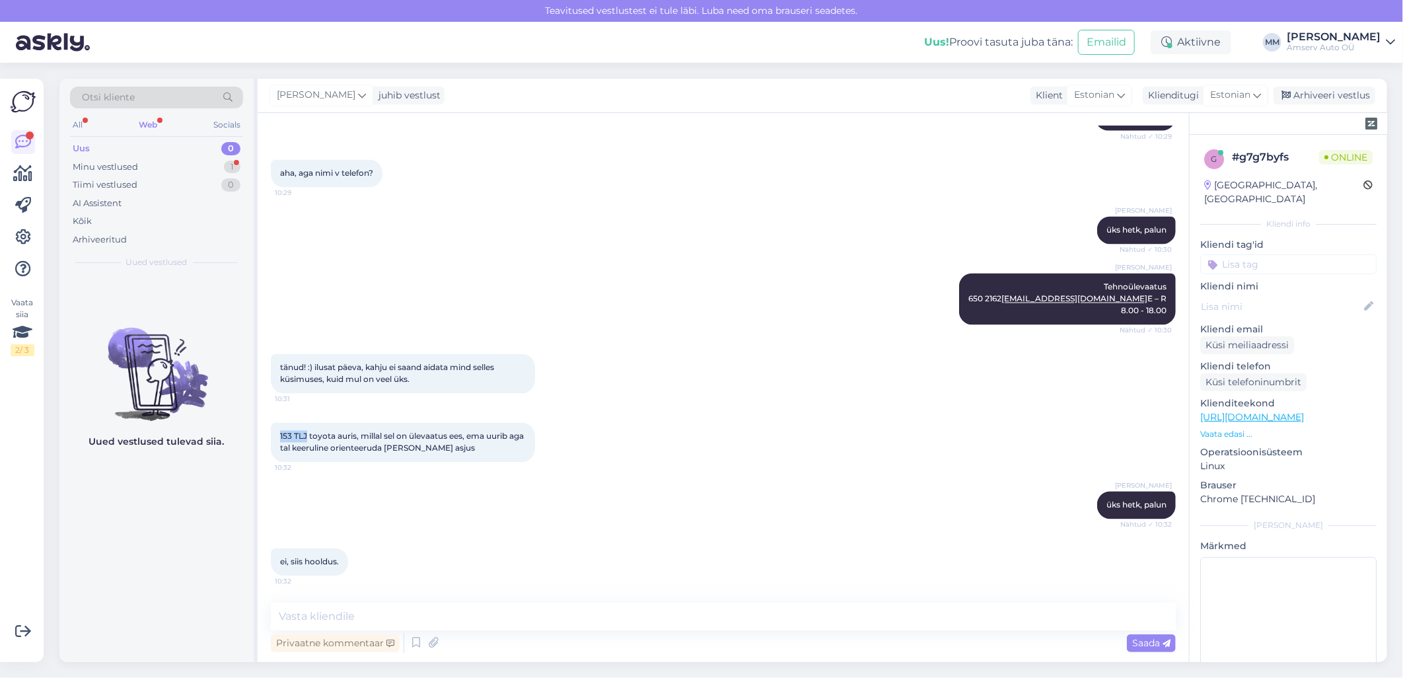
drag, startPoint x: 280, startPoint y: 435, endPoint x: 308, endPoint y: 435, distance: 27.7
click at [308, 435] on span "153 TLJ toyota auris, millal sel on ülevaatus ees, ema uurib aga tal keeruline …" at bounding box center [403, 442] width 246 height 22
copy span "153 TLJ"
click at [563, 613] on textarea at bounding box center [723, 616] width 905 height 28
type textarea "natuke aega võtab, see sõiduk pole käinud meie juures hooldusel"
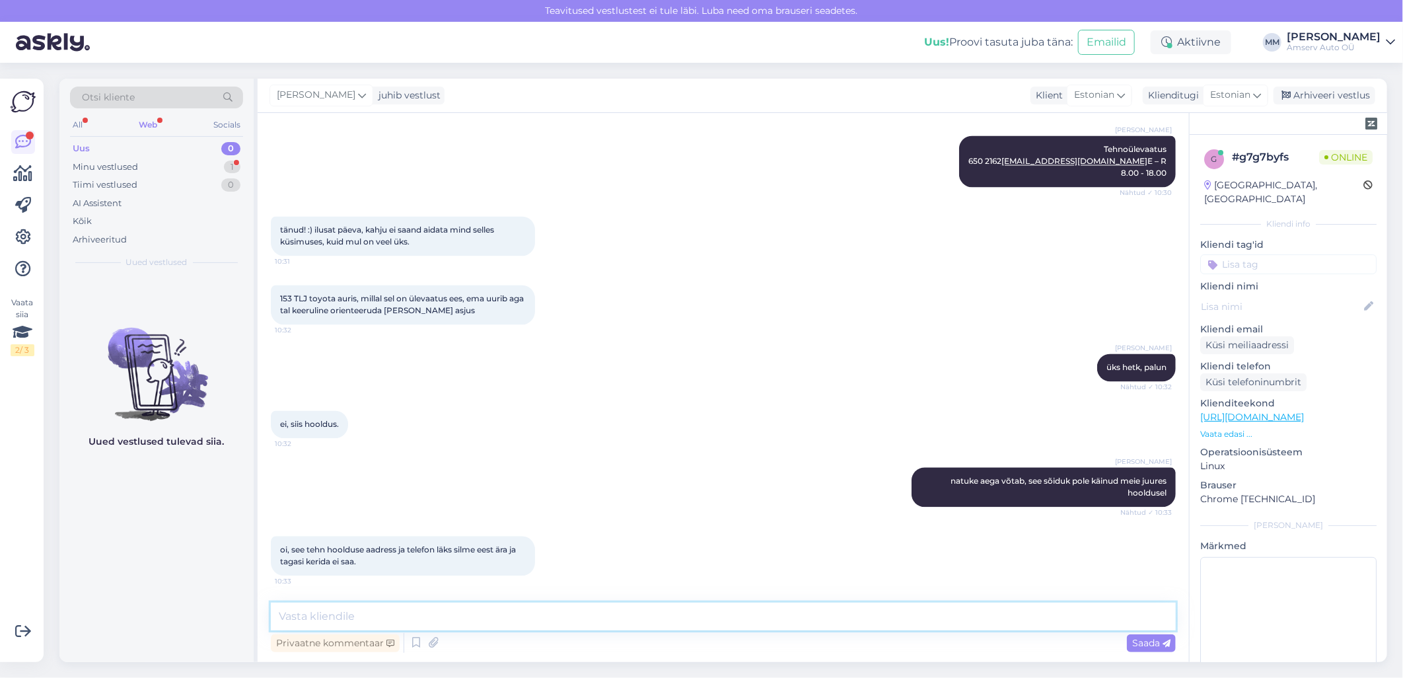
scroll to position [1768, 0]
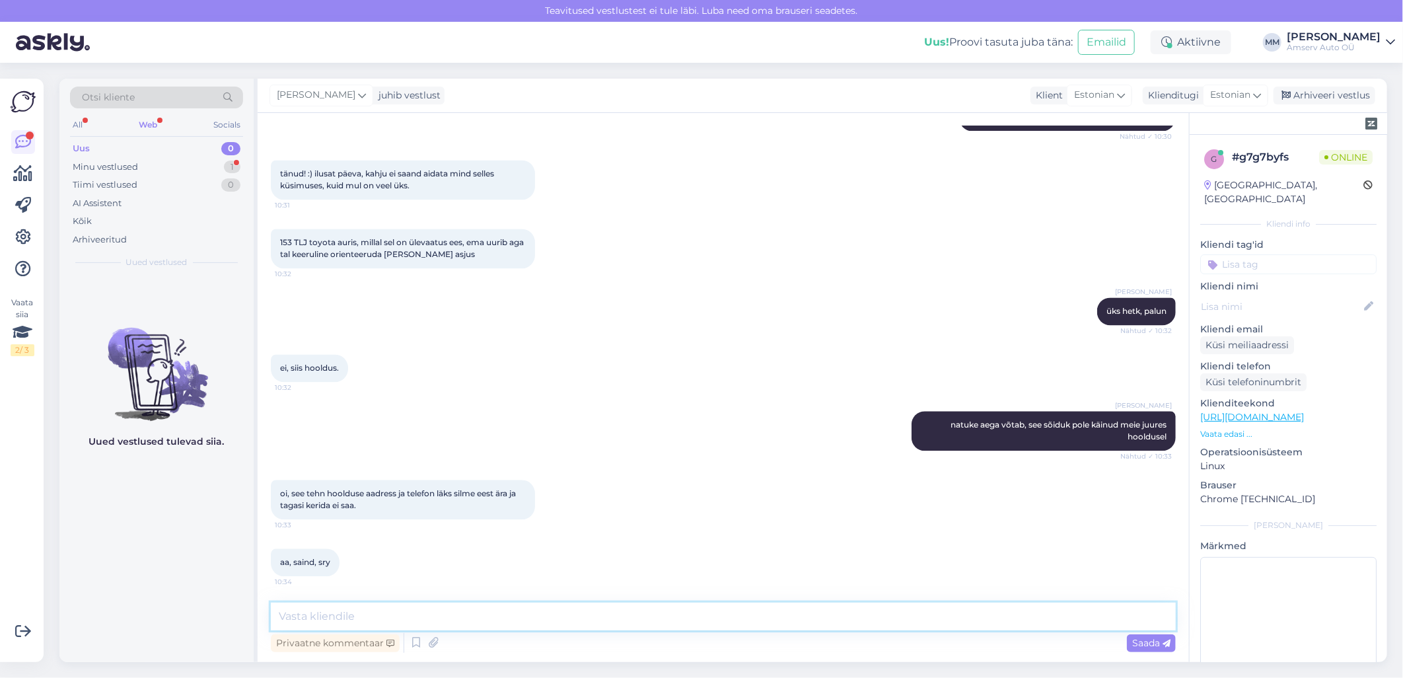
click at [423, 609] on textarea at bounding box center [723, 616] width 905 height 28
click at [390, 610] on textarea "[PERSON_NAME] oli [DATE] [PERSON_NAME], läbisõidul" at bounding box center [723, 616] width 905 height 28
click at [578, 618] on textarea "[PERSON_NAME] oli [DATE] [PERSON_NAME], läbisõidul" at bounding box center [723, 616] width 905 height 28
type textarea "[PERSON_NAME] oli [DATE] [PERSON_NAME], läbisõidul 145153 km"
click at [794, 610] on textarea "[PERSON_NAME] oli [DATE] [PERSON_NAME], läbisõidul 145153 km" at bounding box center [723, 616] width 905 height 28
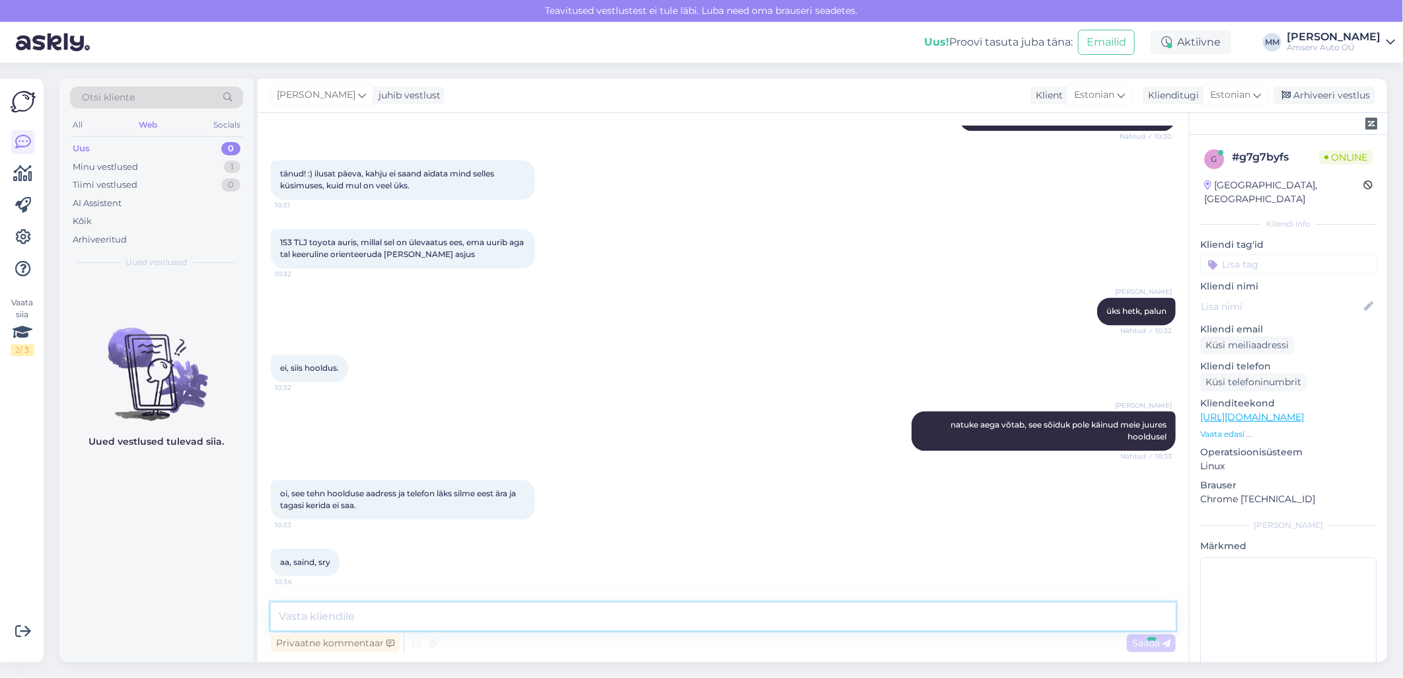
scroll to position [1826, 0]
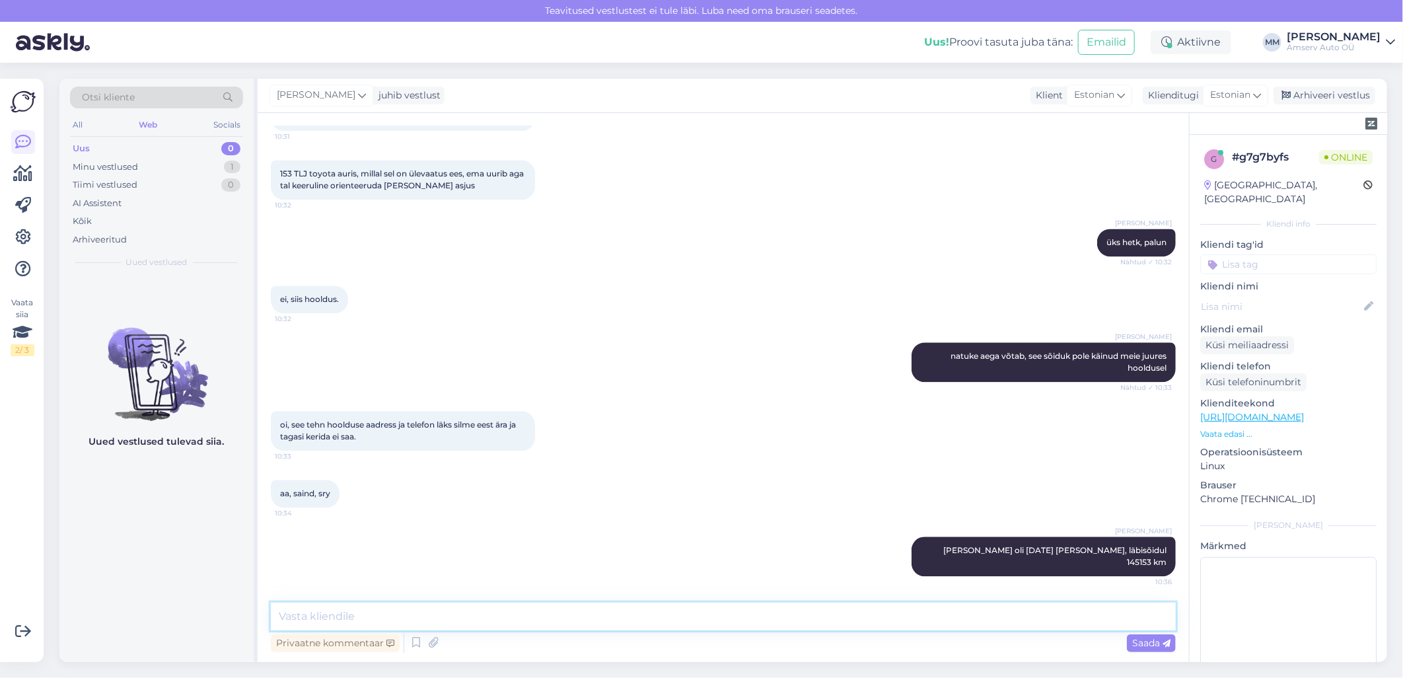
paste textarea "Autotootja soovitab käia korralises hoolduses iga 15000 km või 1 kord aastas, m…"
type textarea "Autotootja soovitab käia korralises hoolduses iga 15000 km või 1 kord aastas, m…"
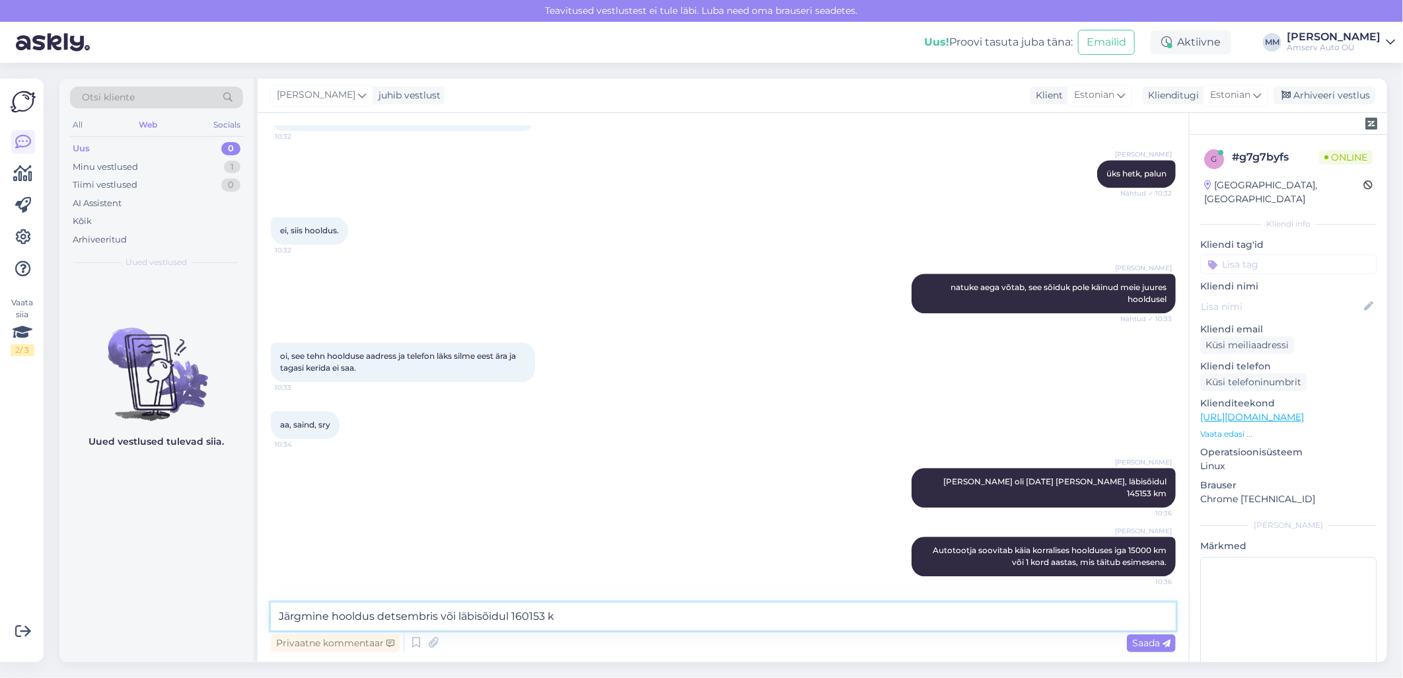
type textarea "Järgmine hooldus detsembris või läbisõidul 160153 km"
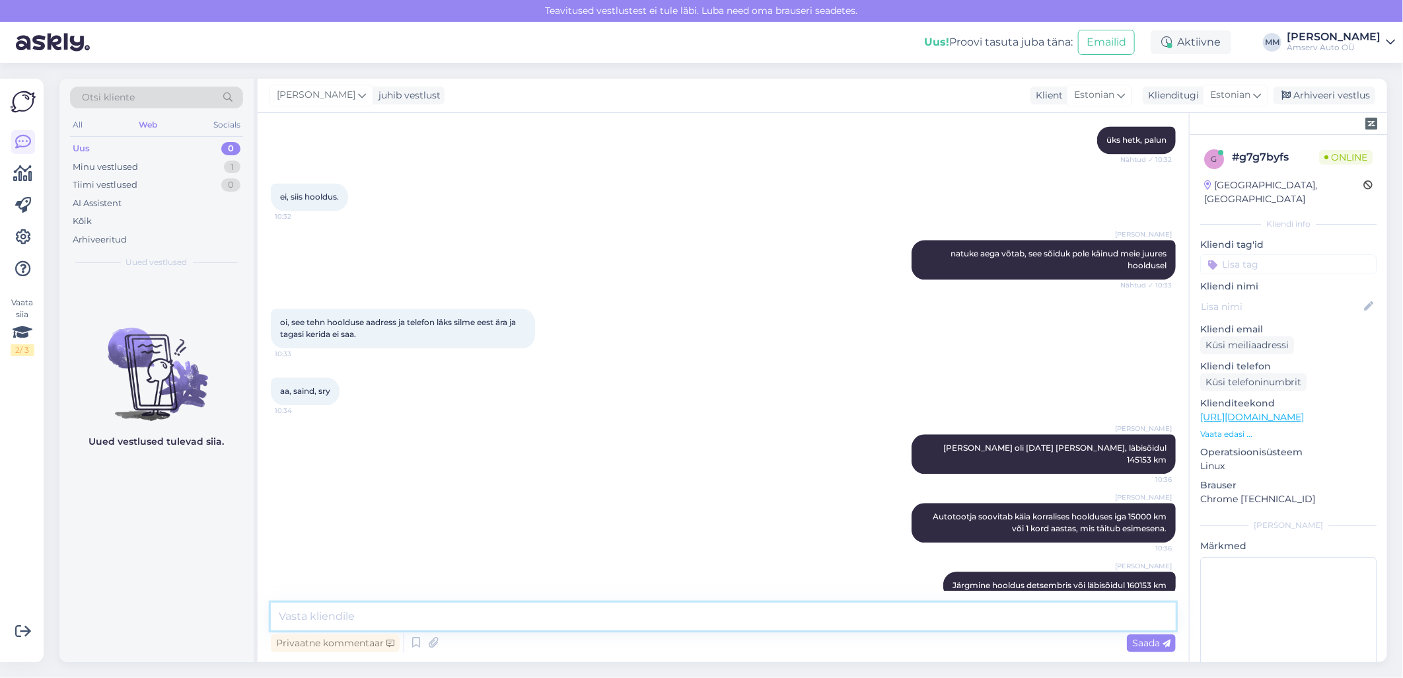
scroll to position [1951, 0]
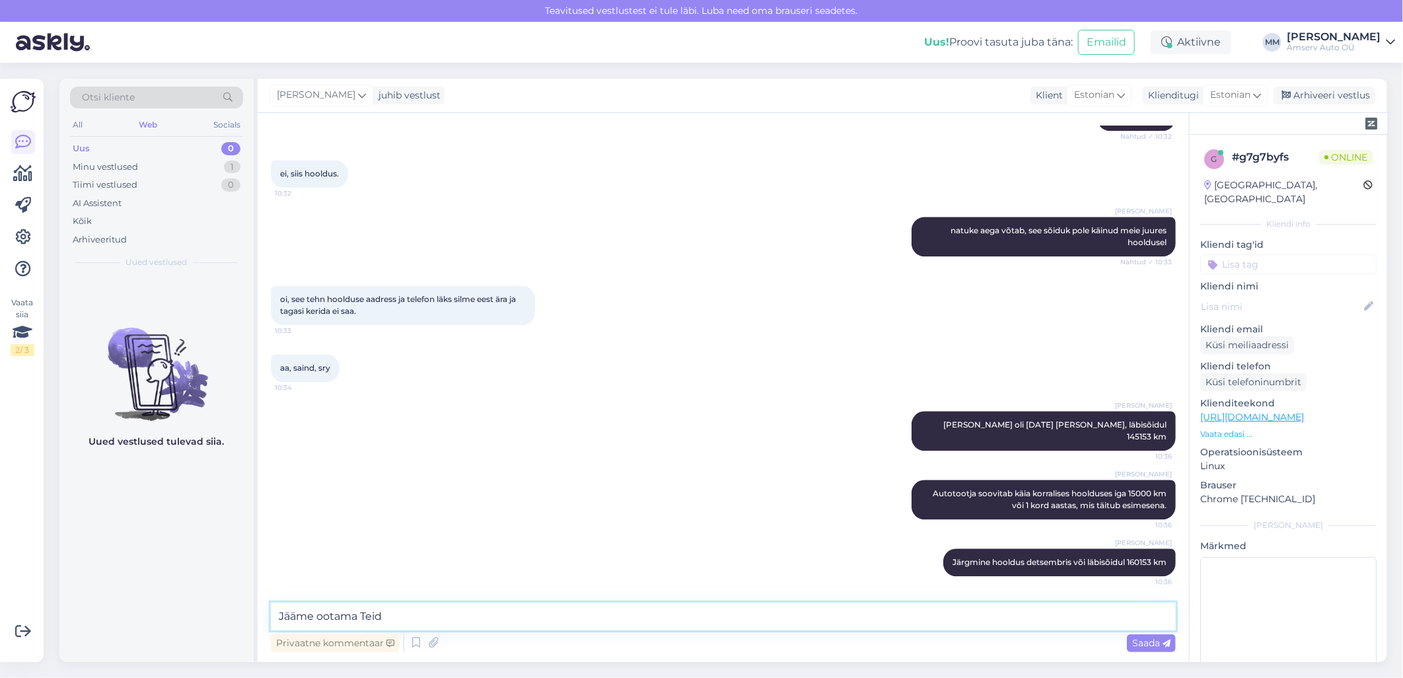
type textarea "Jääme ootama Teid!"
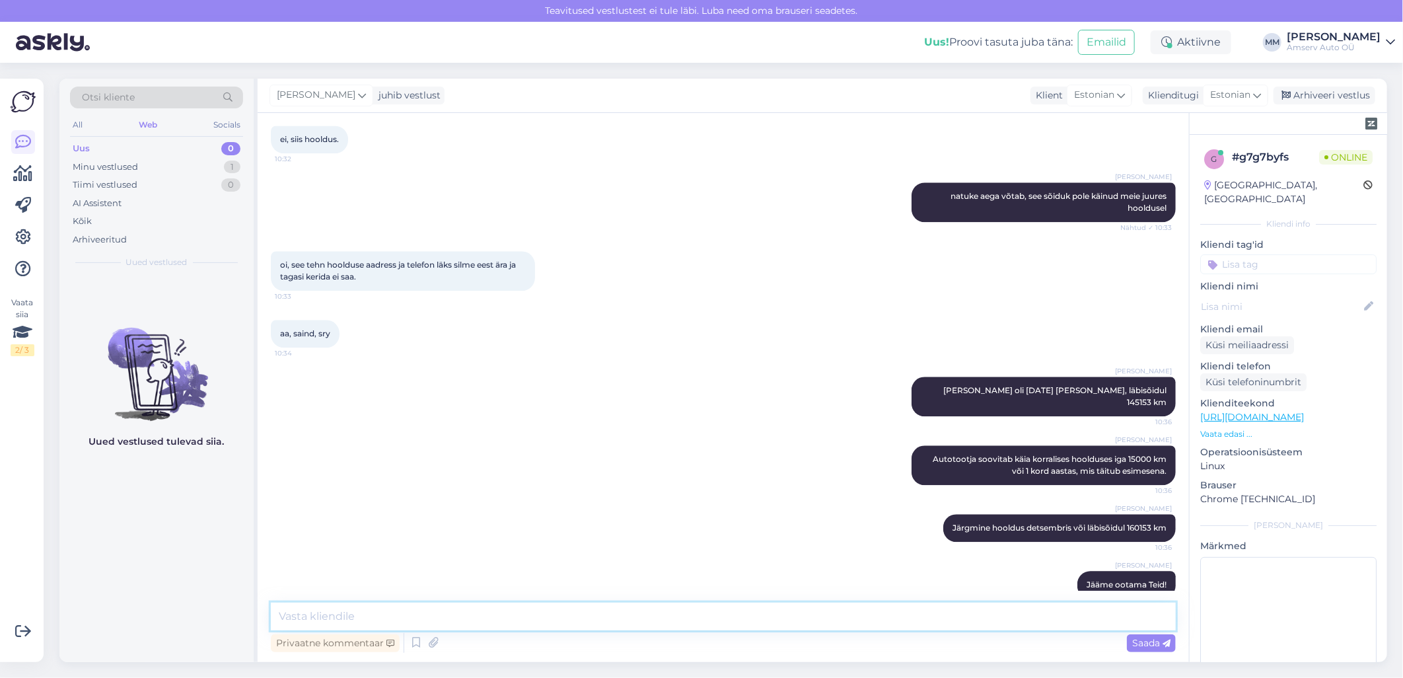
scroll to position [2008, 0]
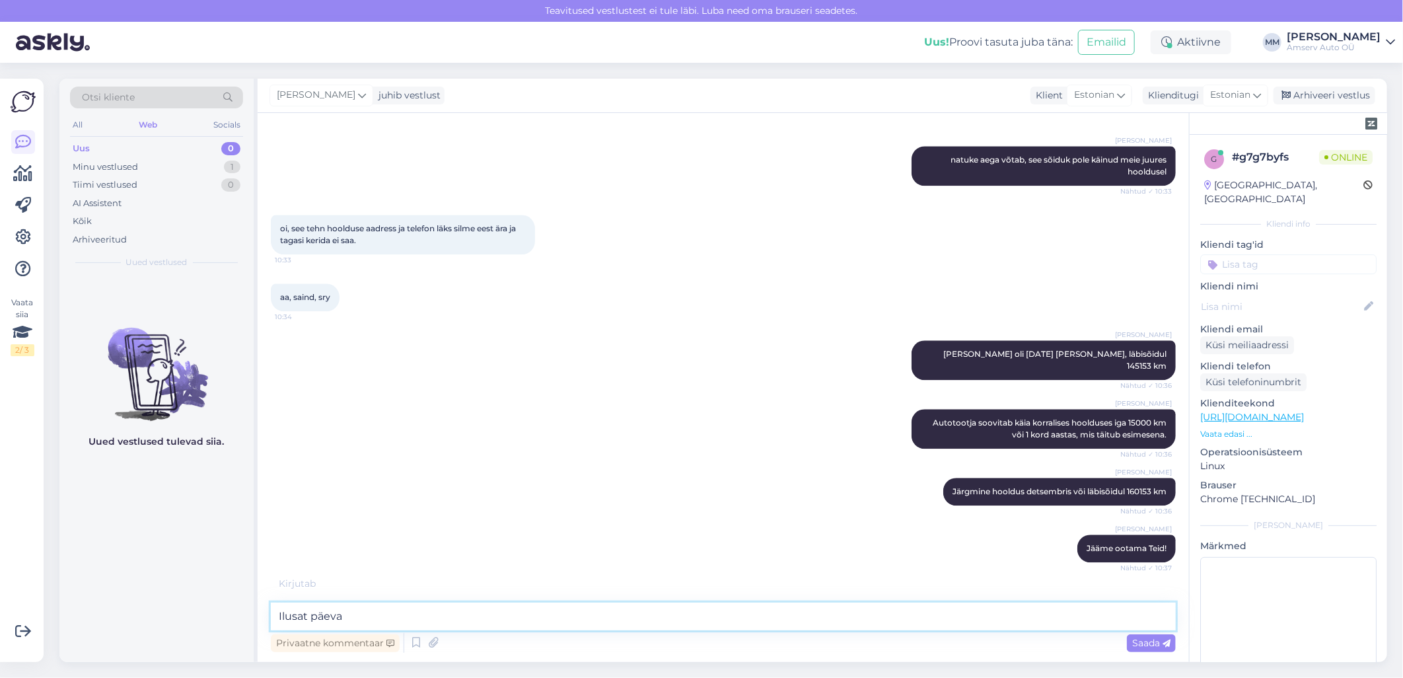
type textarea "Ilusat päeva!"
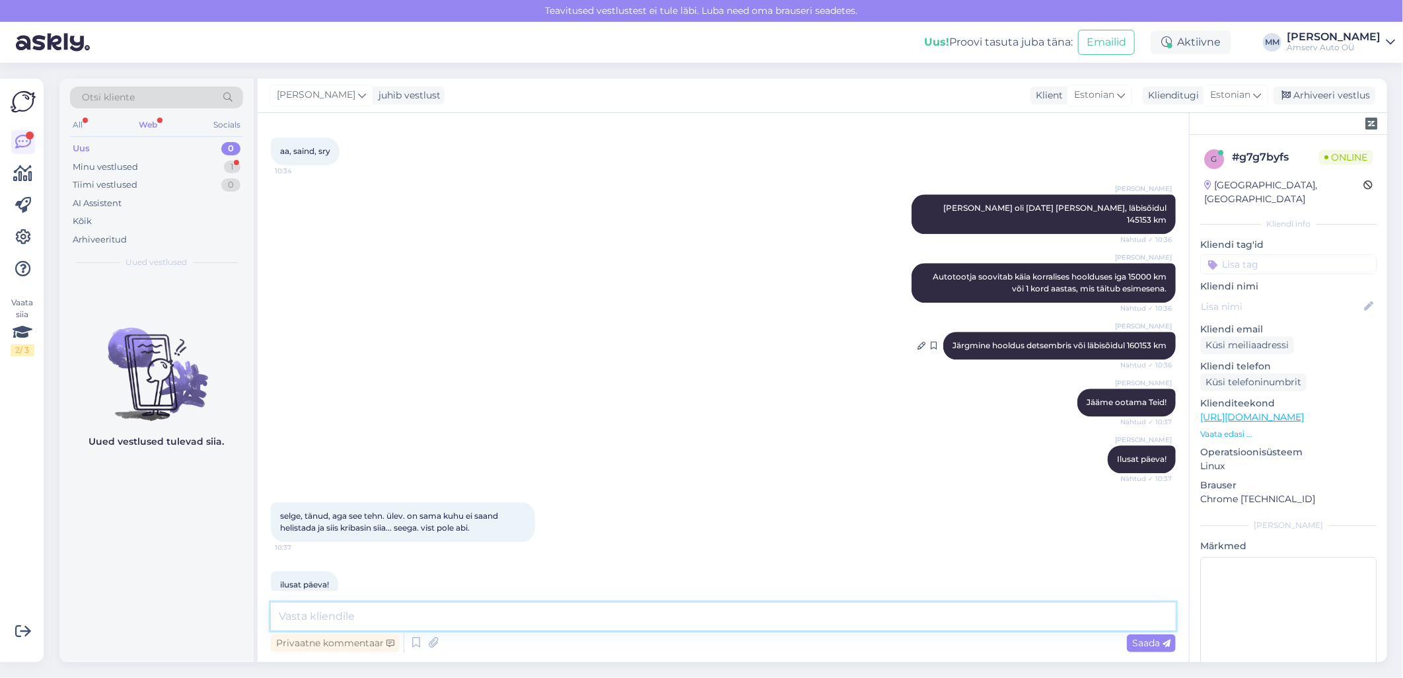
scroll to position [2190, 0]
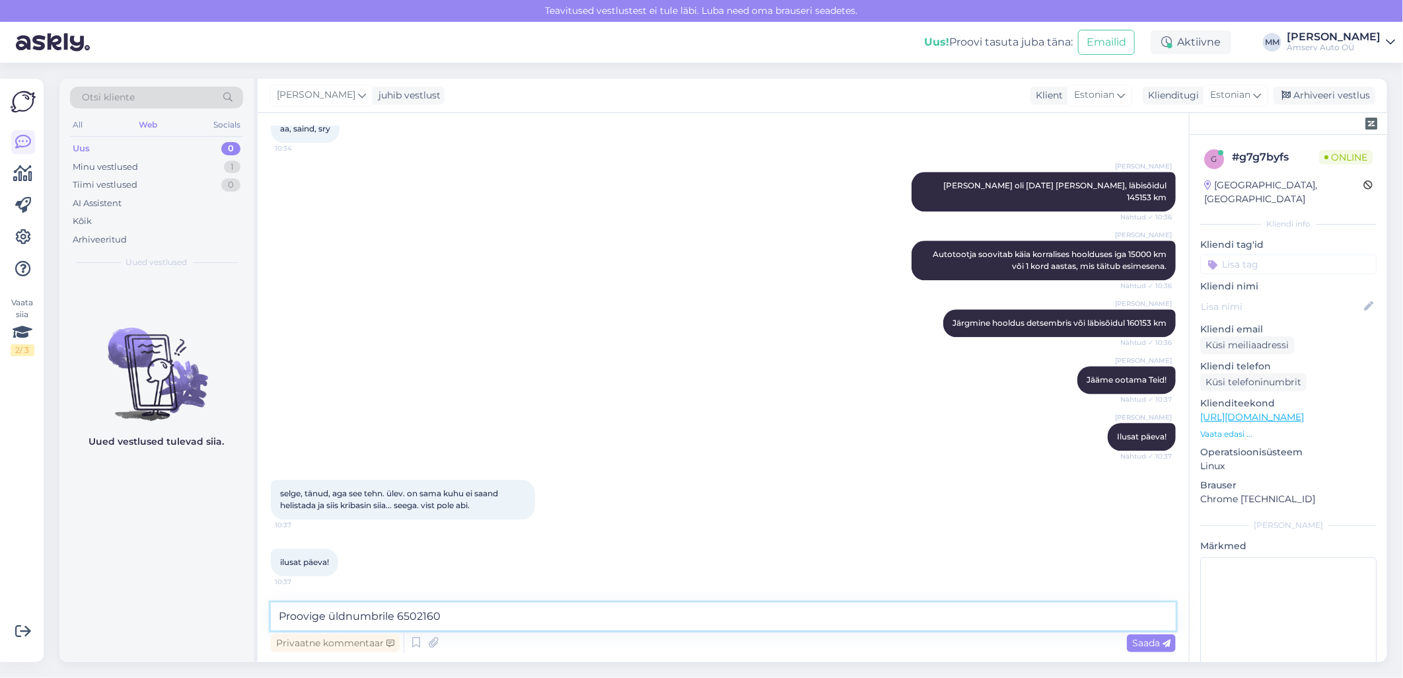
click at [658, 616] on textarea "Proovige üldnumbrile 6502160" at bounding box center [723, 616] width 905 height 28
click at [345, 617] on textarea "Proovige üldnumbrile 6502160" at bounding box center [723, 616] width 905 height 28
type textarea "Proovige üldnumbrile 6502160"
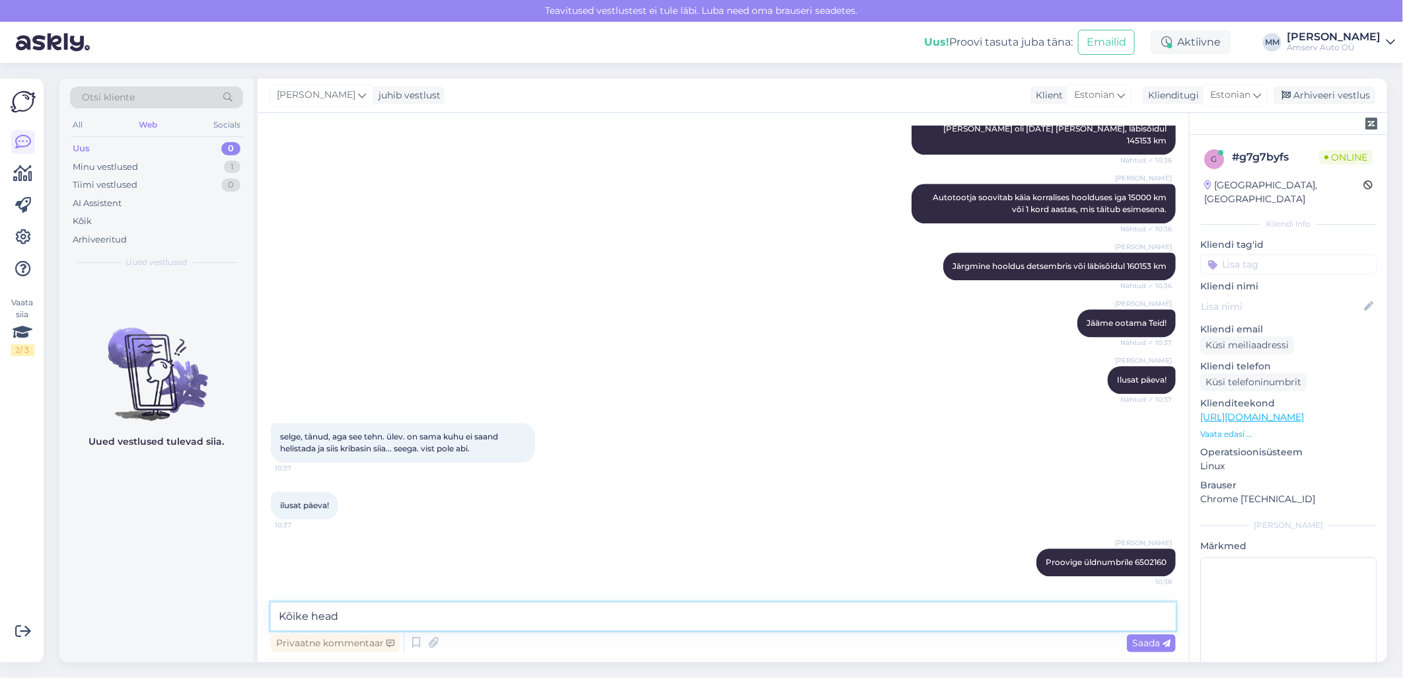
type textarea "Kõike head!"
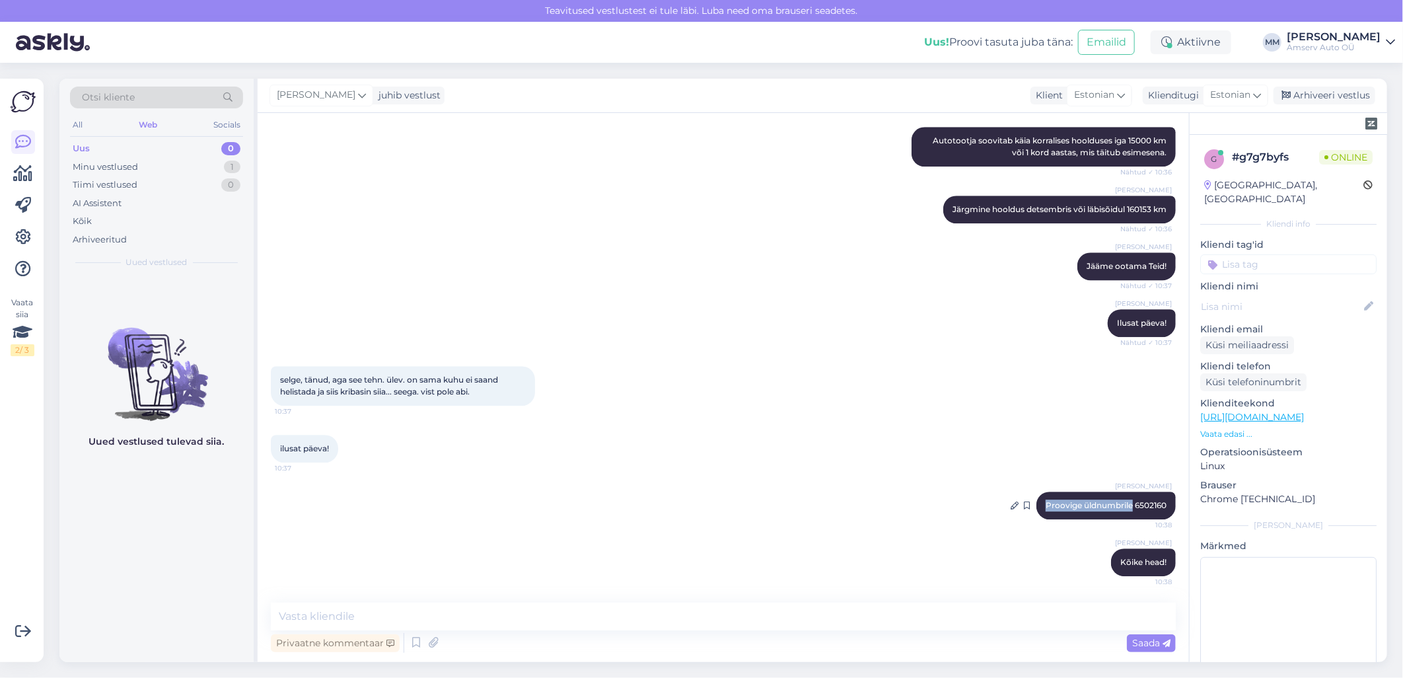
drag, startPoint x: 1033, startPoint y: 502, endPoint x: 1120, endPoint y: 497, distance: 87.3
click at [1120, 497] on div "[PERSON_NAME] Proovige üldnumbrile 6502160 10:38" at bounding box center [1105, 505] width 139 height 28
drag, startPoint x: 1120, startPoint y: 497, endPoint x: 1113, endPoint y: 503, distance: 8.9
copy span "Proovige üldnumbrile"
click at [1010, 506] on icon at bounding box center [1014, 505] width 8 height 8
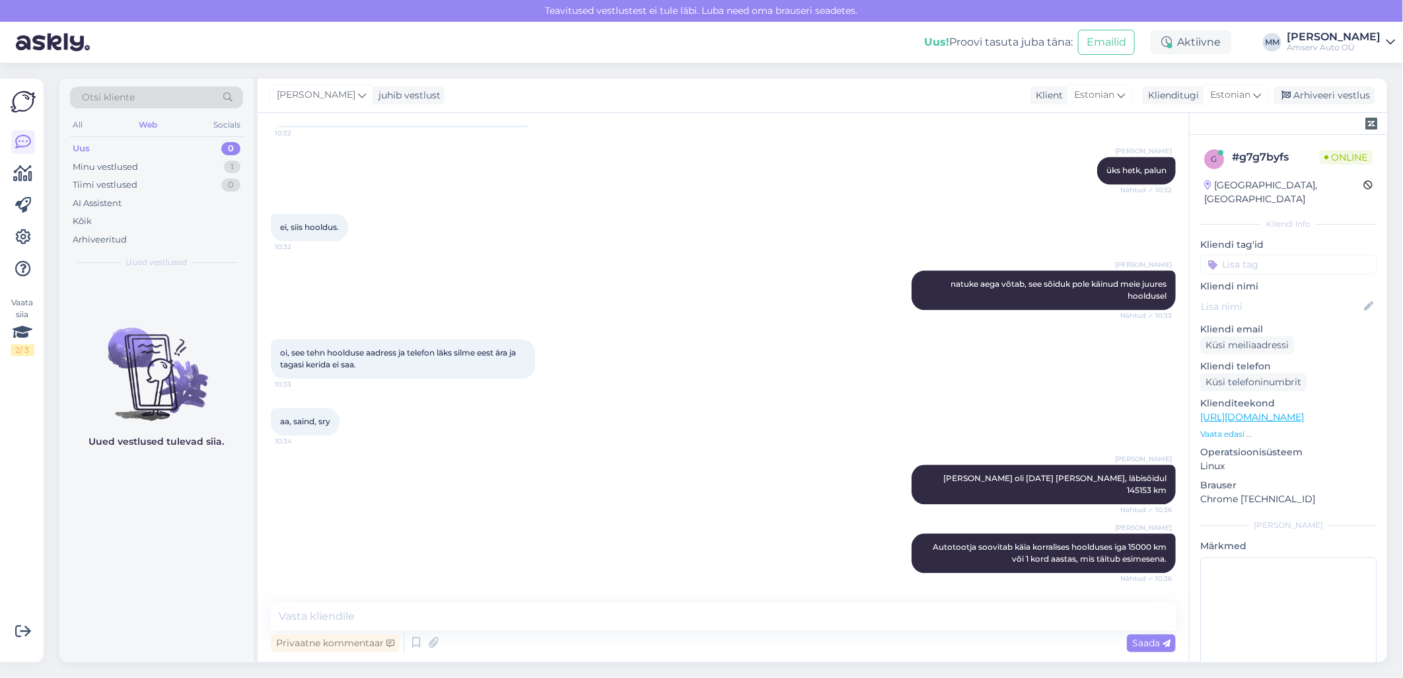
scroll to position [2321, 0]
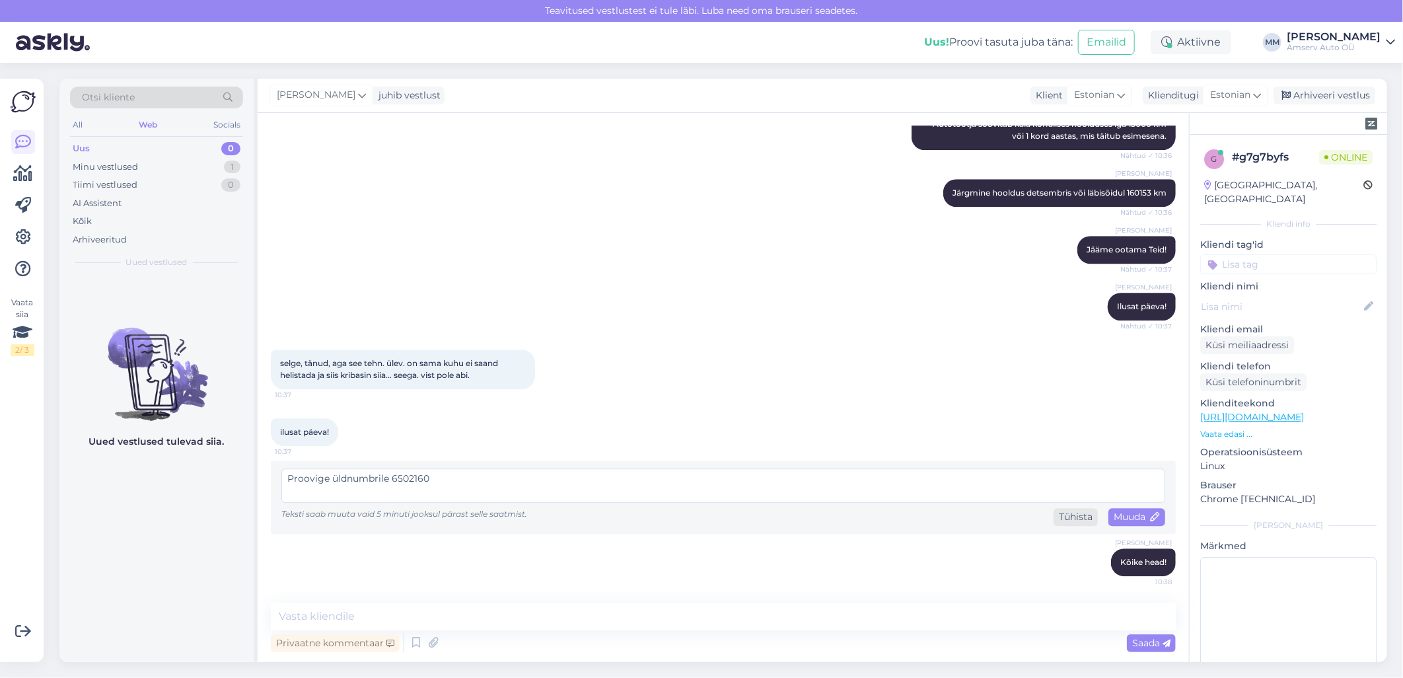
click at [1078, 516] on div "Tühista" at bounding box center [1075, 517] width 44 height 18
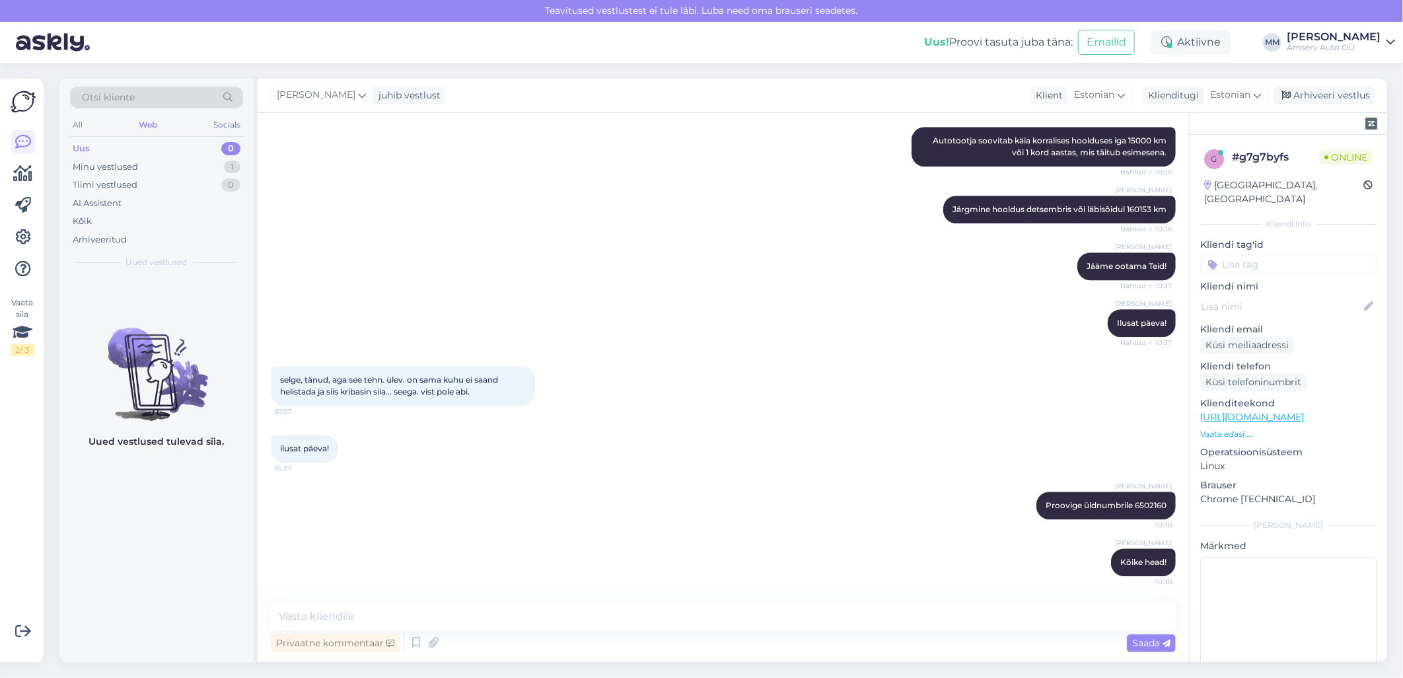
scroll to position [2303, 0]
click at [1313, 95] on div "Arhiveeri vestlus" at bounding box center [1324, 96] width 102 height 18
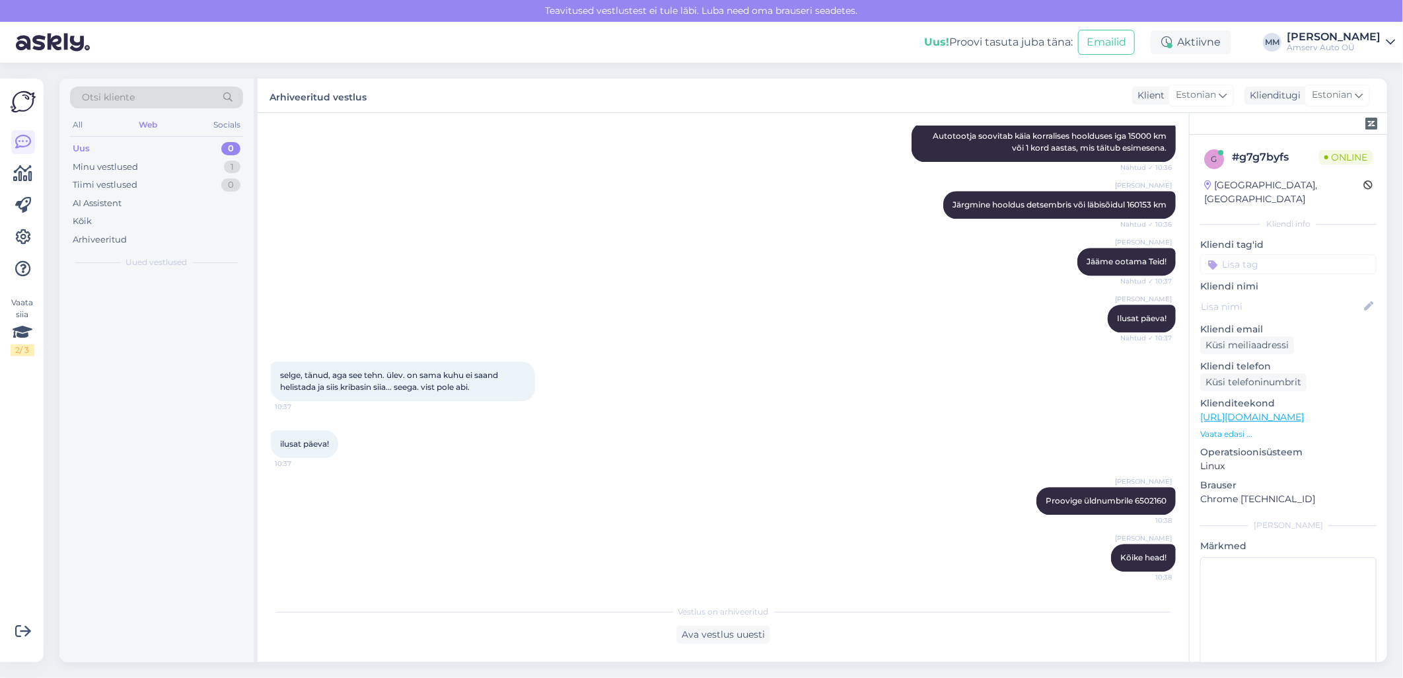
scroll to position [2308, 0]
click at [102, 242] on div "Arhiveeritud" at bounding box center [100, 239] width 54 height 13
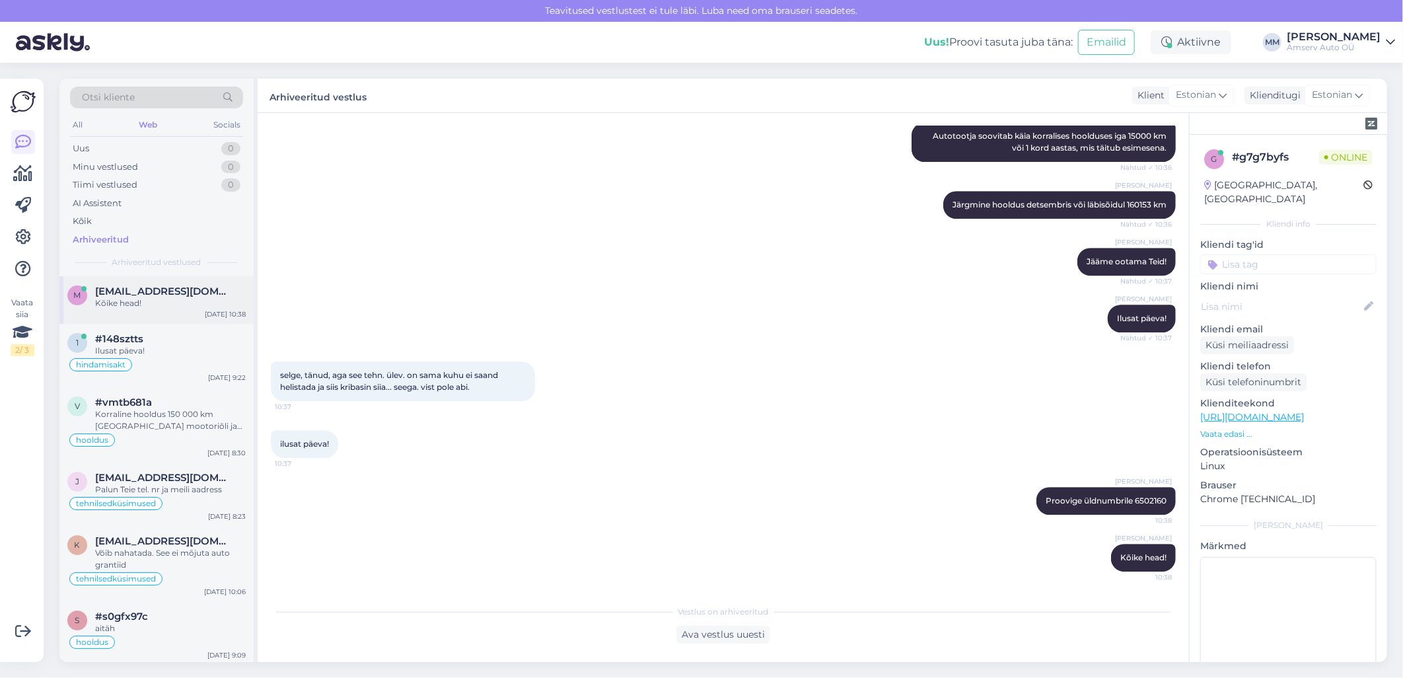
click at [147, 292] on span "[EMAIL_ADDRESS][DOMAIN_NAME]" at bounding box center [163, 291] width 137 height 12
click at [1288, 254] on input at bounding box center [1288, 264] width 176 height 20
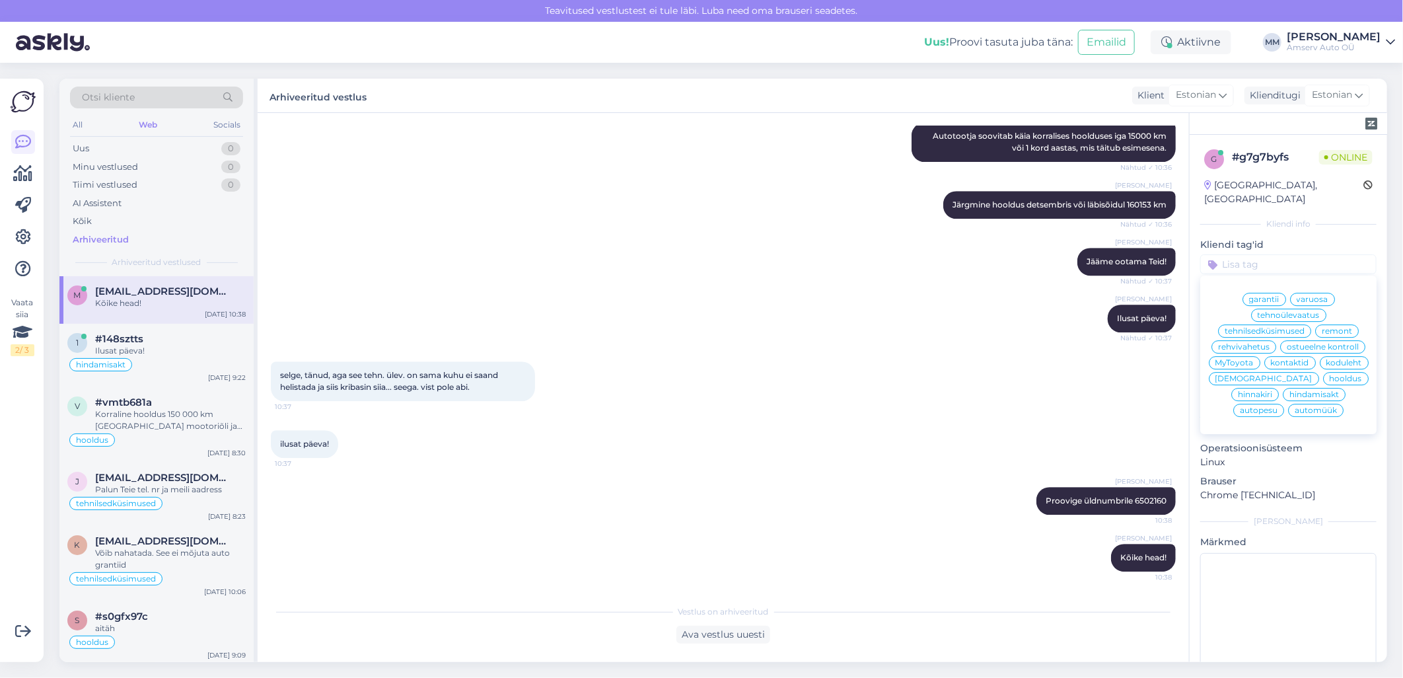
click at [1286, 347] on span "ostueelne kontroll" at bounding box center [1322, 347] width 72 height 8
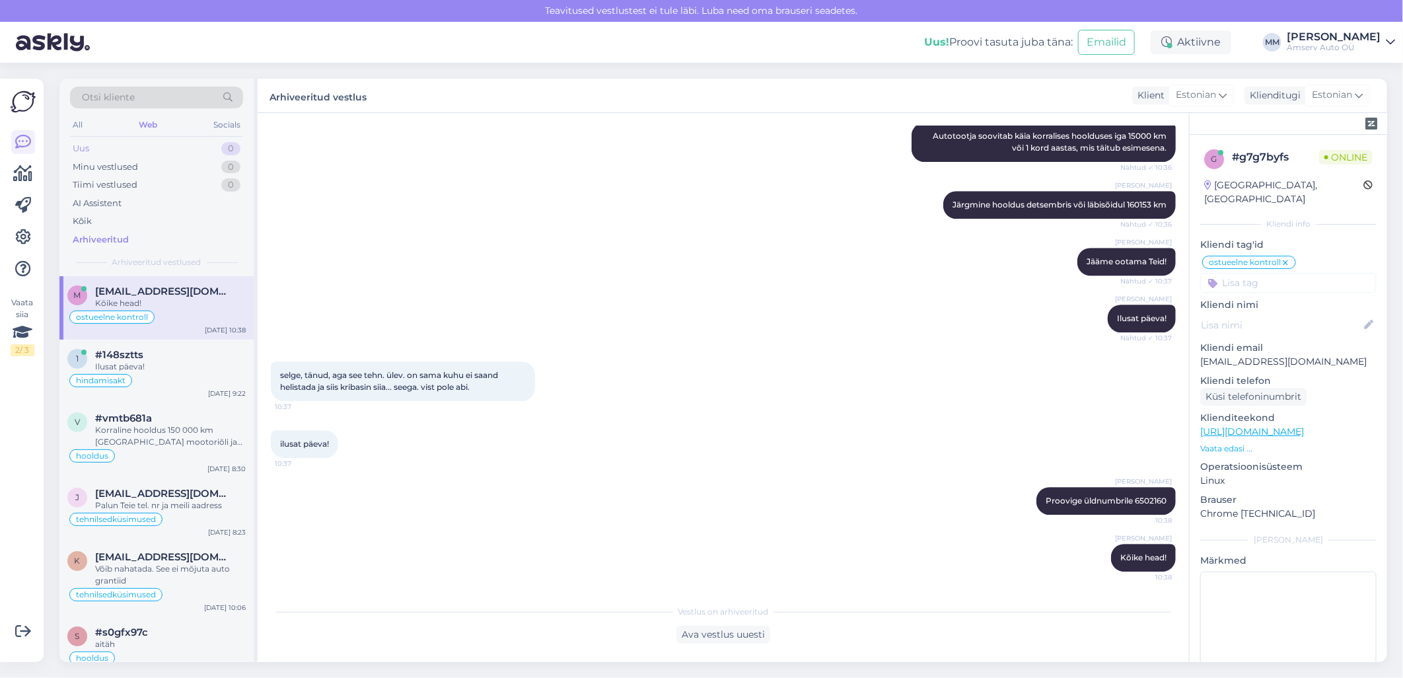
click at [95, 148] on div "Uus 0" at bounding box center [156, 148] width 173 height 18
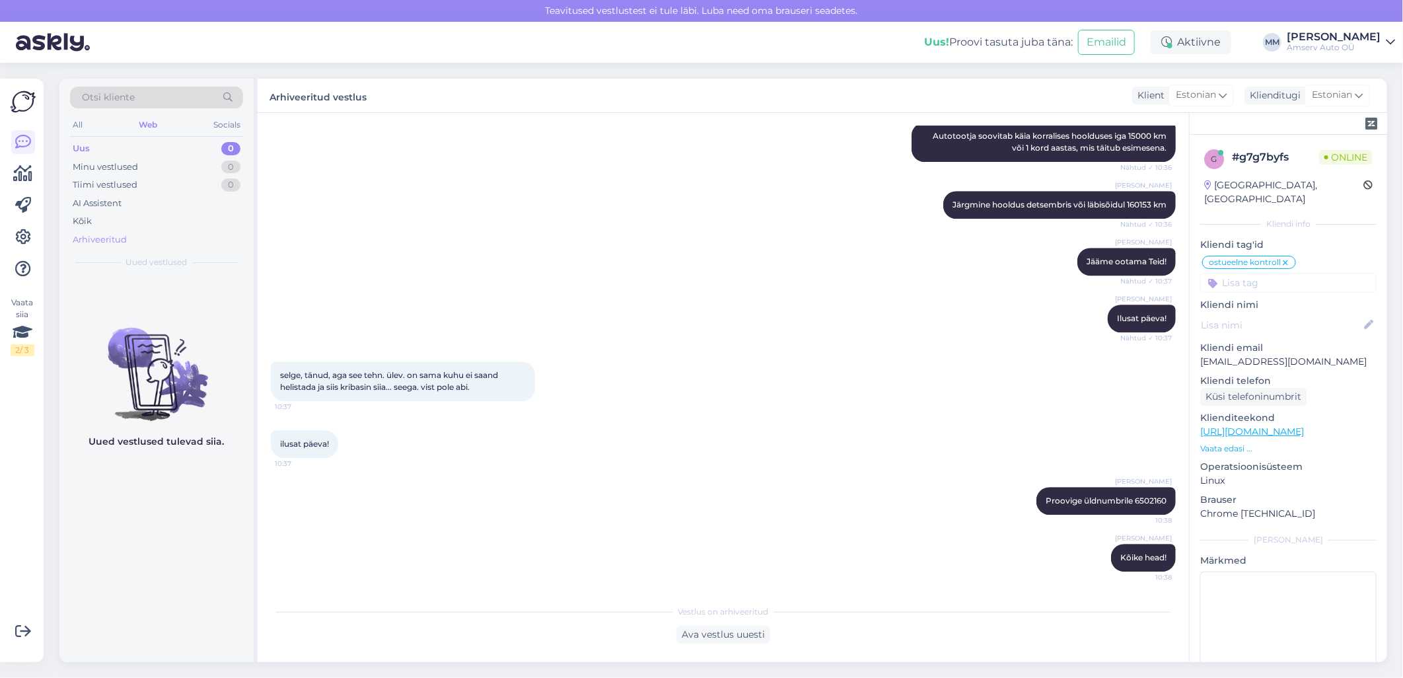
click at [101, 239] on div "Arhiveeritud" at bounding box center [100, 239] width 54 height 13
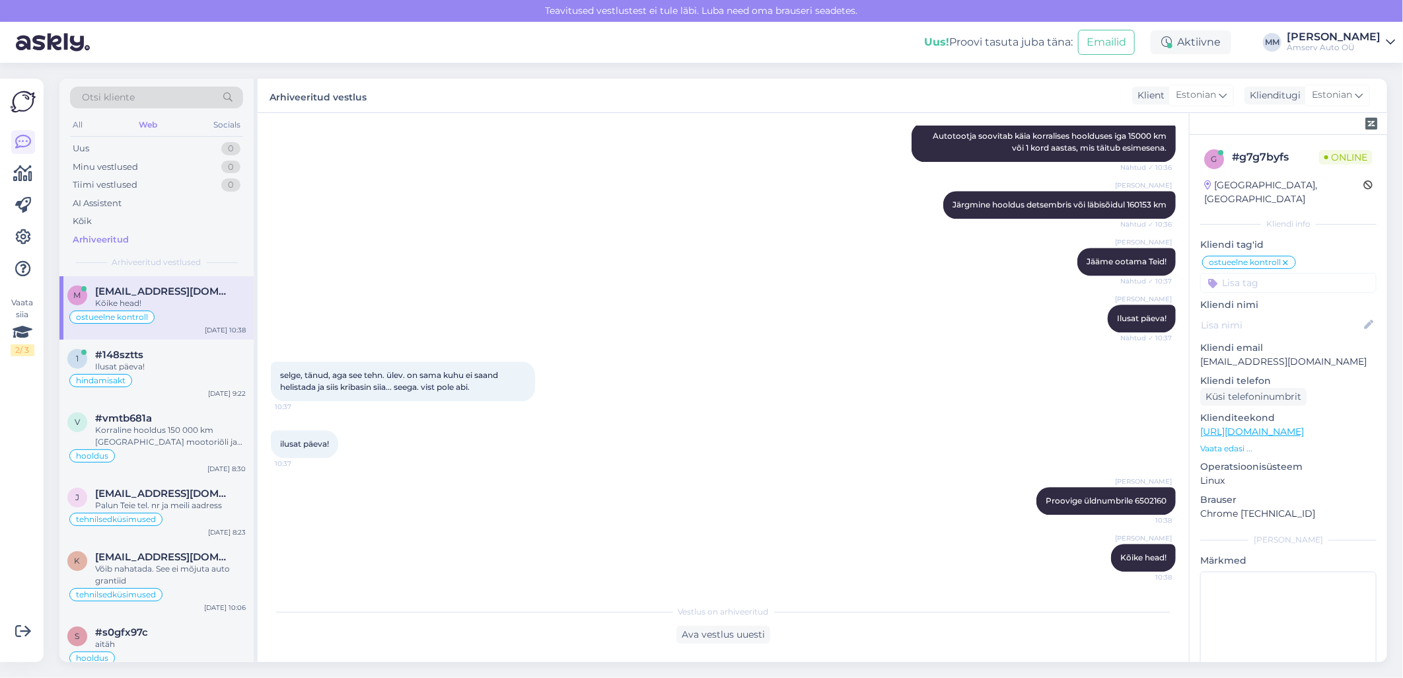
click at [459, 196] on div "Marina Mamutina Järgmine hooldus detsembris või läbisõidul 160153 km Nähtud ✓ 1…" at bounding box center [723, 204] width 905 height 57
click at [203, 146] on div "Uus 0" at bounding box center [156, 148] width 173 height 18
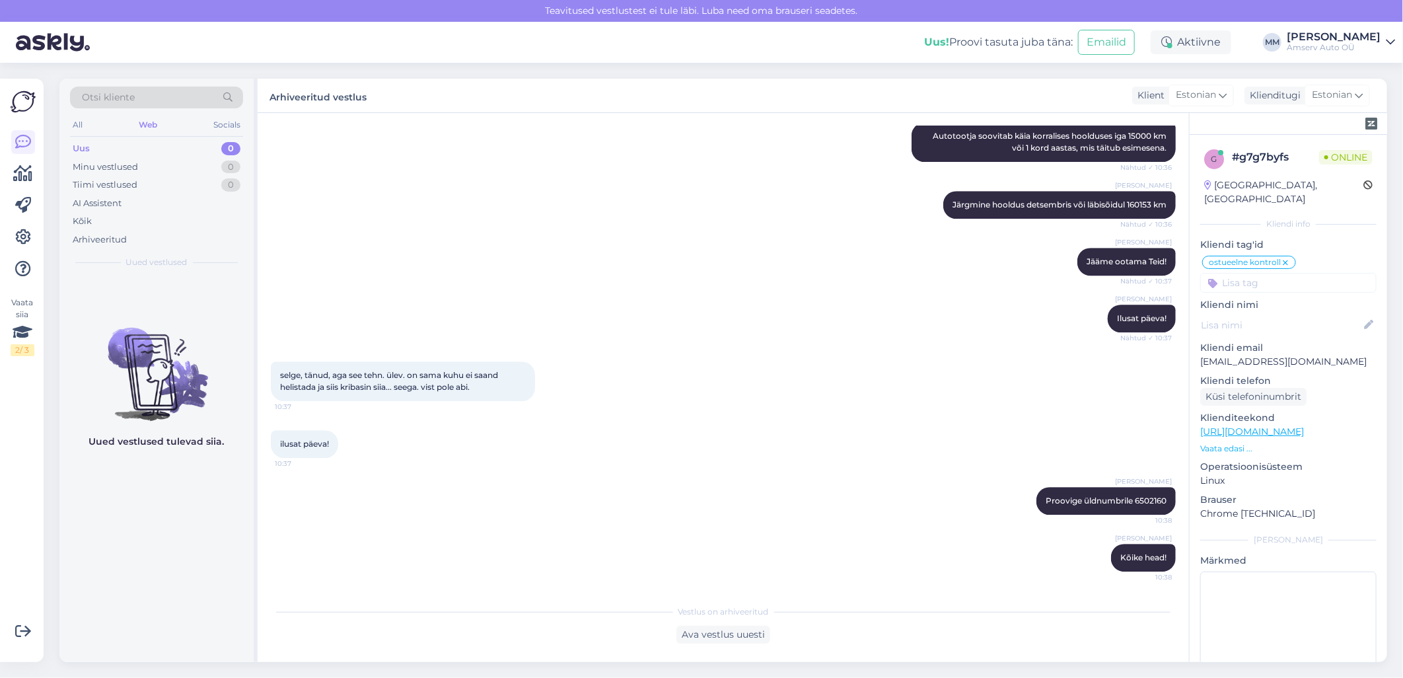
click at [151, 126] on div "Web" at bounding box center [148, 124] width 24 height 17
click at [95, 240] on div "Arhiveeritud" at bounding box center [100, 239] width 54 height 13
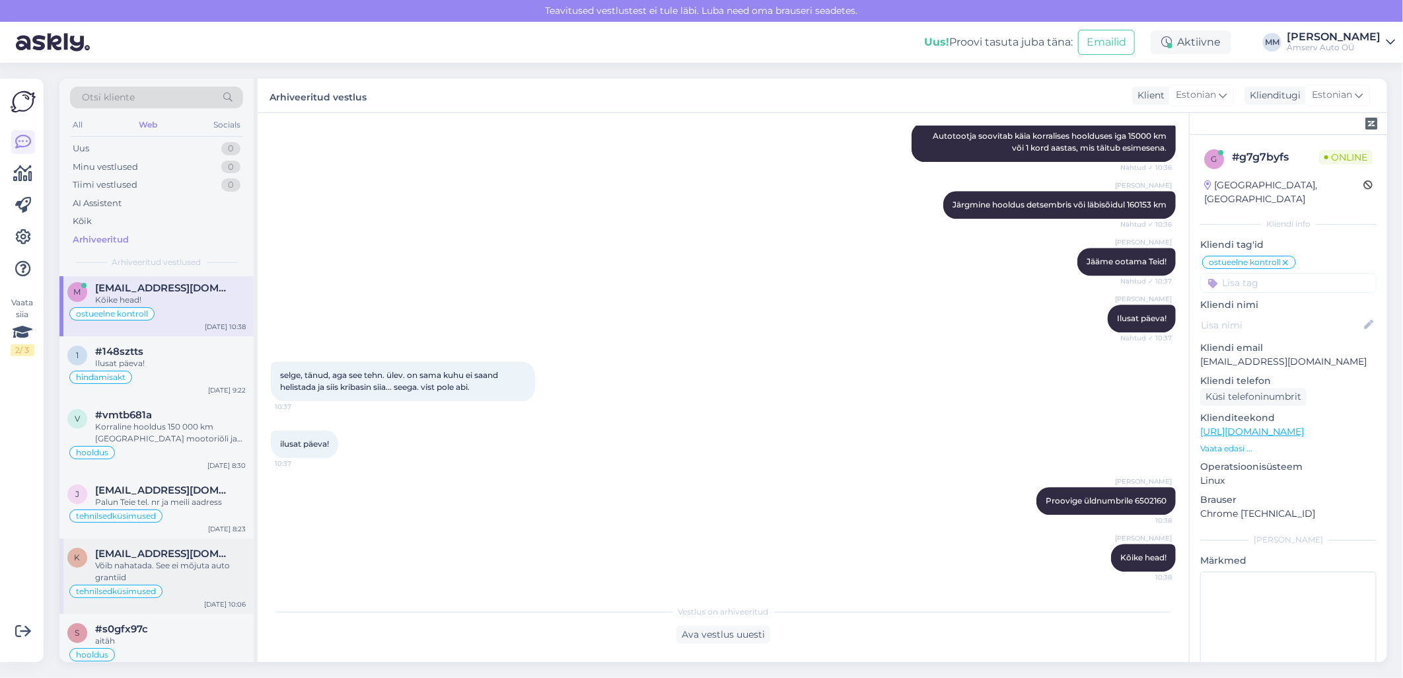
scroll to position [0, 0]
click at [111, 149] on div "Uus 0" at bounding box center [156, 148] width 173 height 18
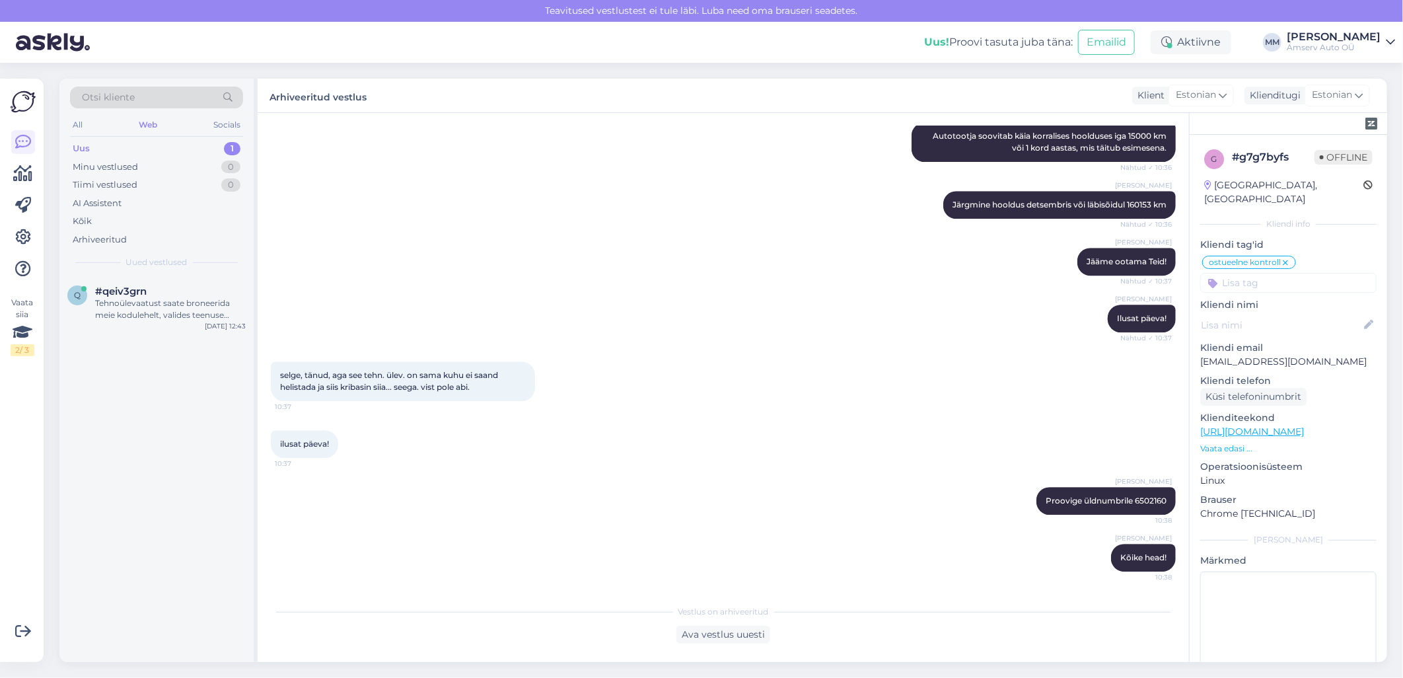
click at [161, 150] on div "Uus 1" at bounding box center [156, 148] width 173 height 18
click at [141, 311] on div "q #qeiv3grn Tehnoülevaatust saate broneerida meie kodulehelt, valides teenuse '…" at bounding box center [156, 305] width 194 height 59
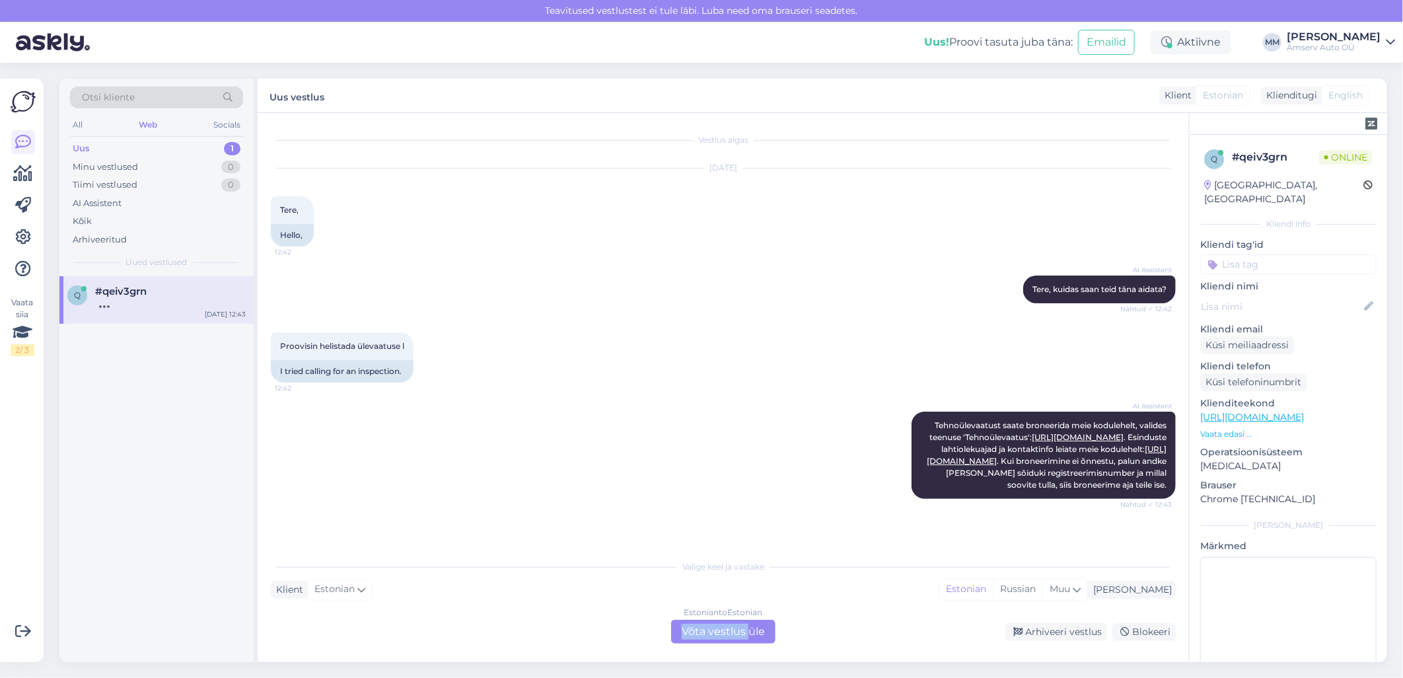
drag, startPoint x: 748, startPoint y: 633, endPoint x: 616, endPoint y: 687, distance: 142.4
click at [616, 677] on html "Teavitused vestlustest [PERSON_NAME] läbi. Luba need oma brauseri seadetes. Uus…" at bounding box center [701, 339] width 1403 height 678
click at [757, 632] on div "Estonian to Estonian Võta vestlus üle" at bounding box center [723, 631] width 104 height 24
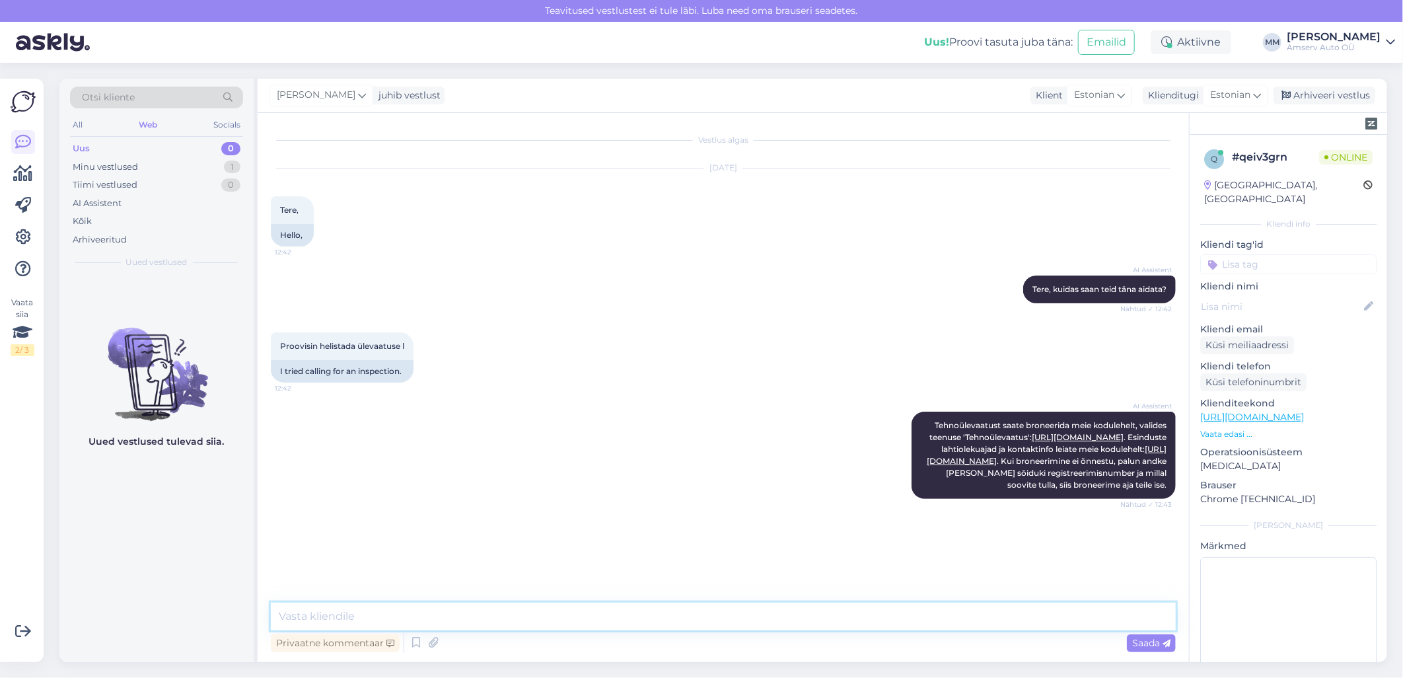
click at [616, 617] on textarea at bounding box center [723, 616] width 905 height 28
type textarea "Tere"
type textarea "Palun auto reg. nr"
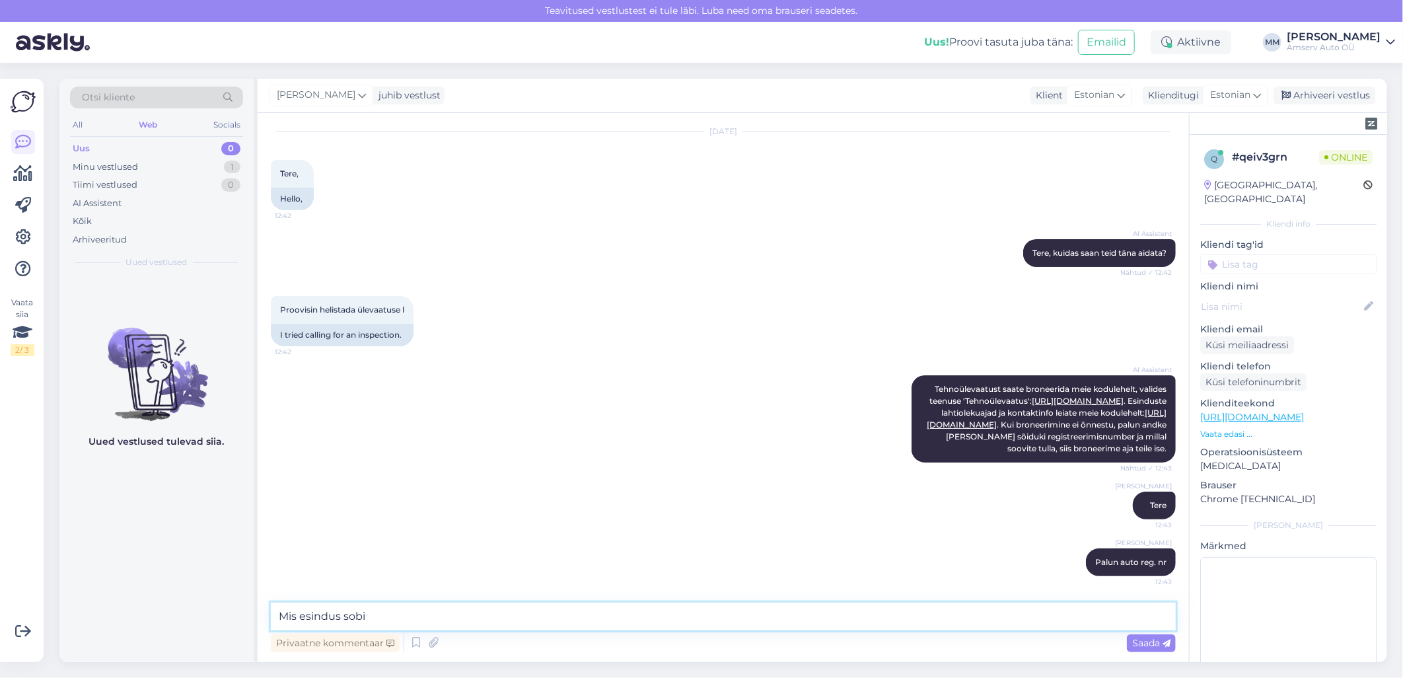
type textarea "Mis esindus sobib"
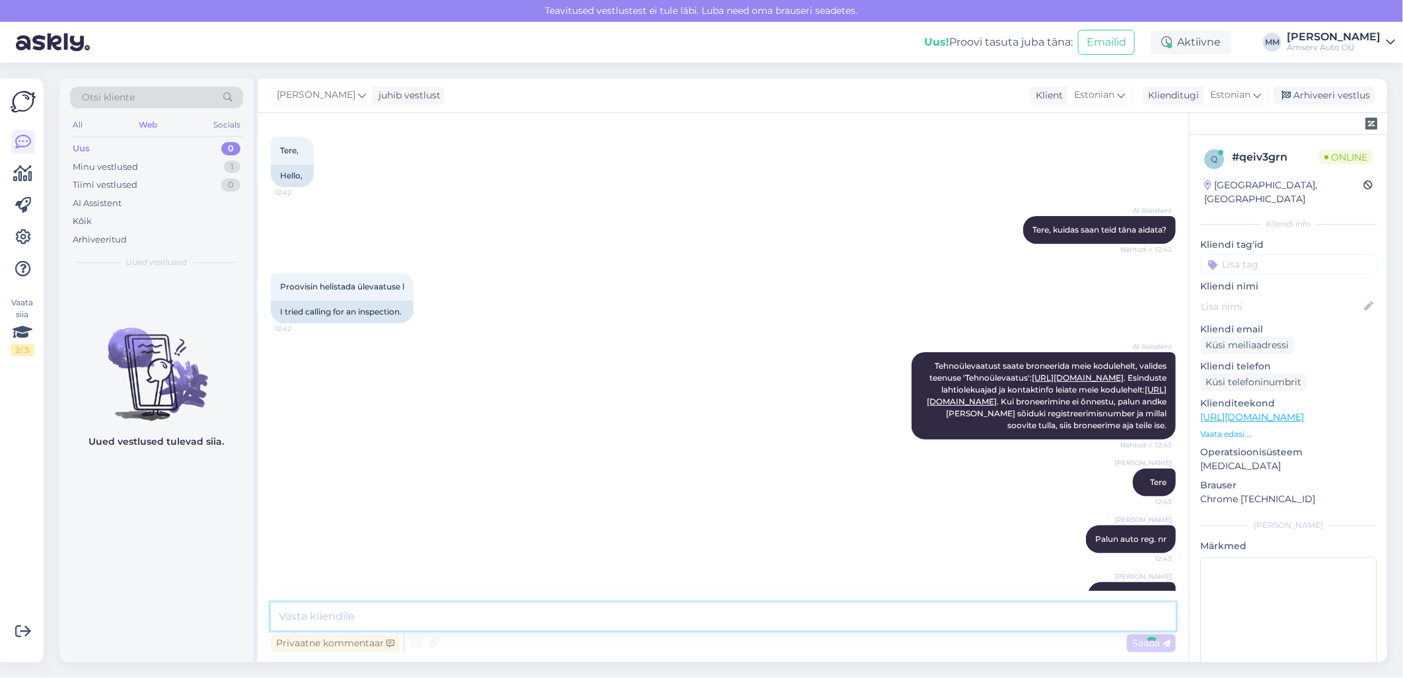
scroll to position [116, 0]
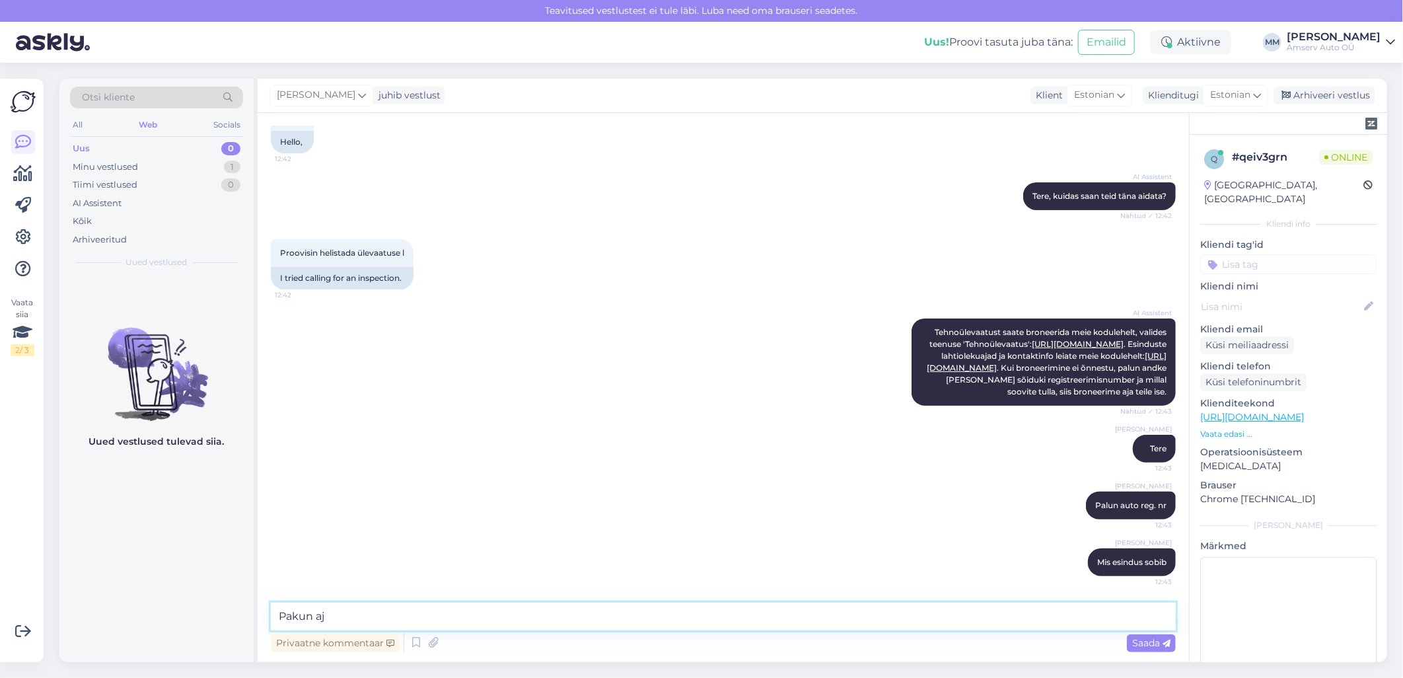
type textarea "Pakun aja"
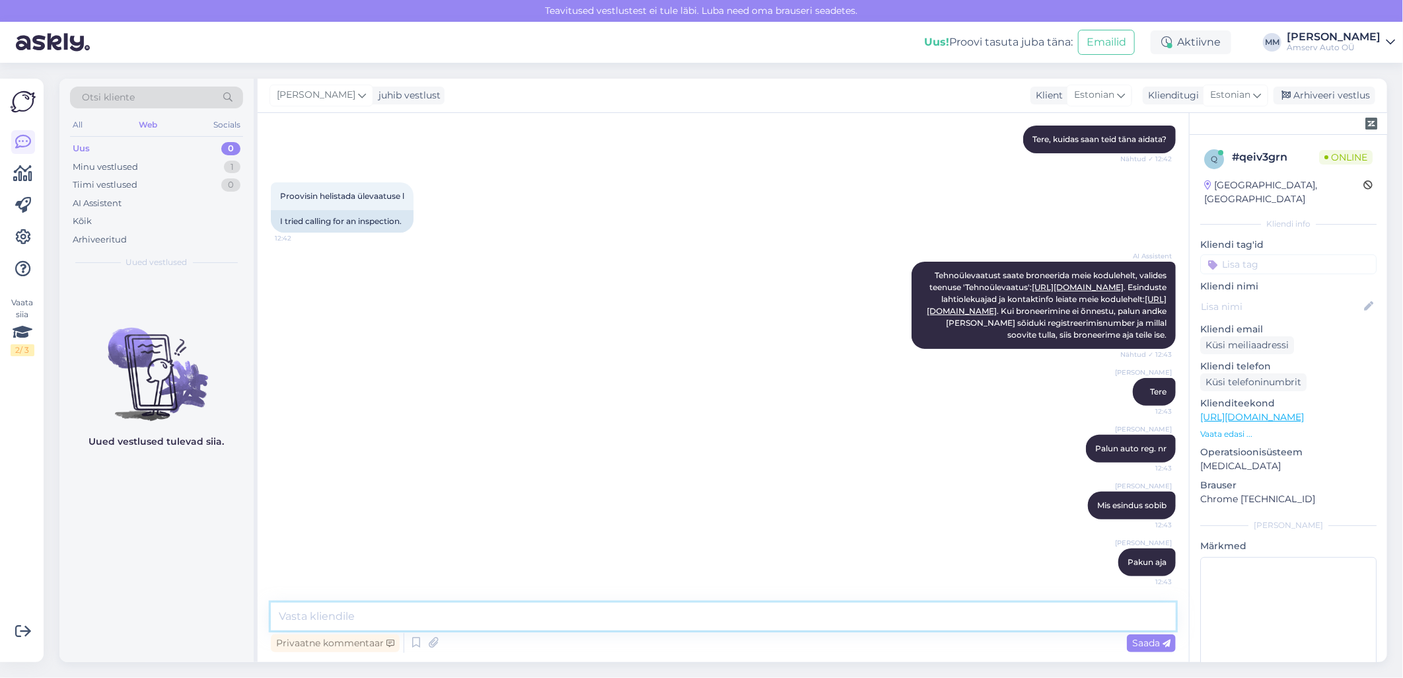
scroll to position [173, 0]
click at [152, 169] on div "Minu vestlused 1" at bounding box center [156, 167] width 173 height 18
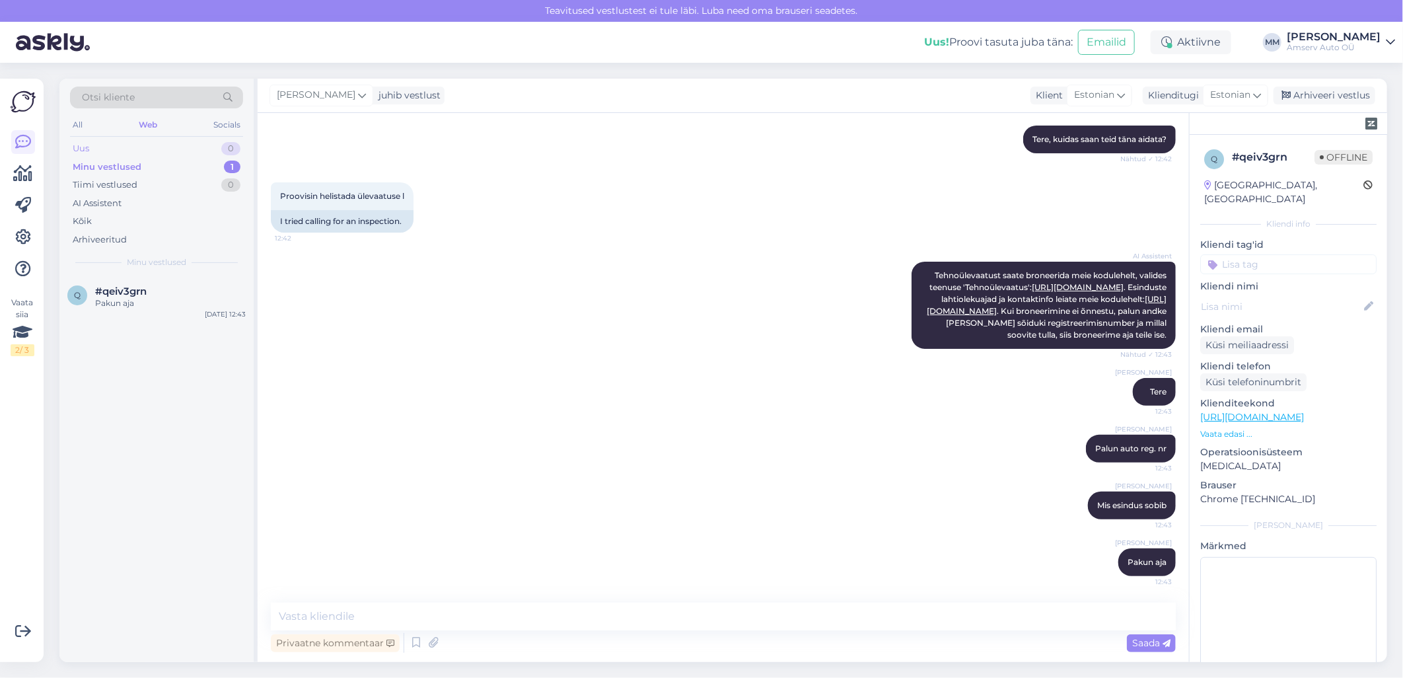
click at [155, 155] on div "Uus 0" at bounding box center [156, 148] width 173 height 18
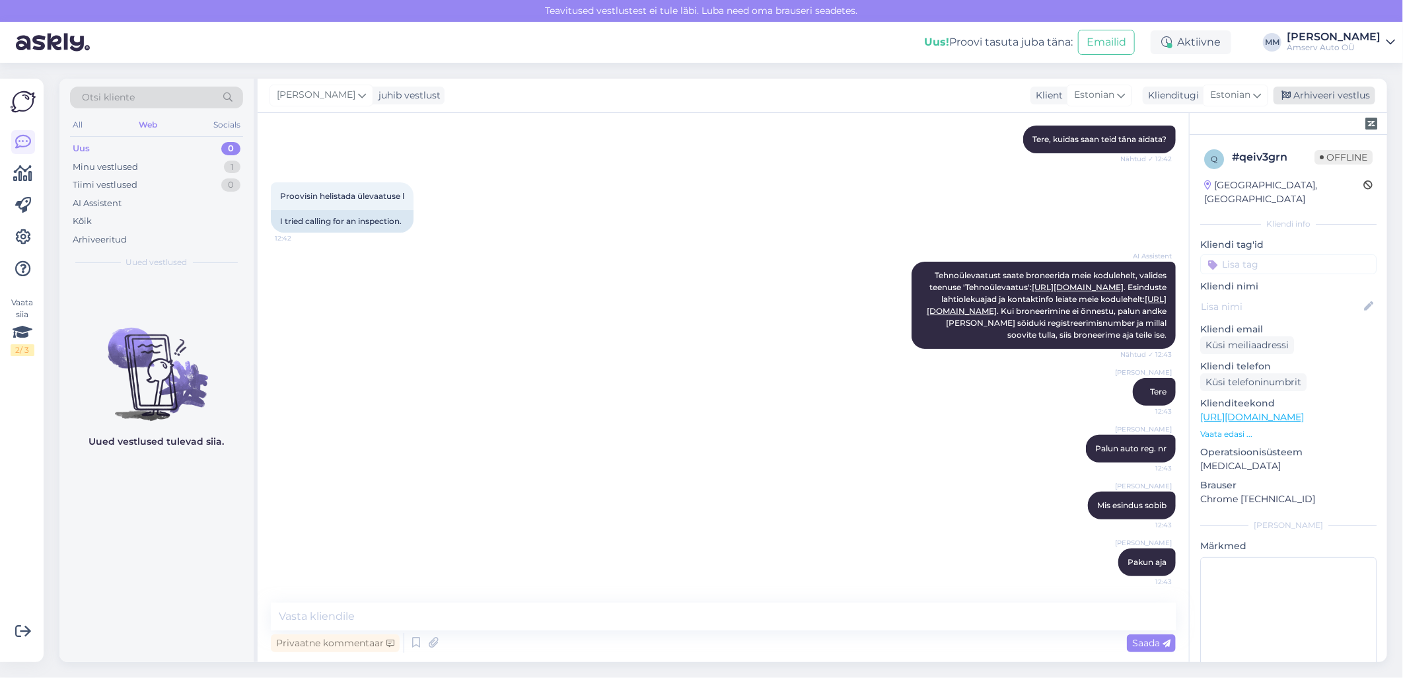
click at [1334, 98] on div "Arhiveeri vestlus" at bounding box center [1324, 96] width 102 height 18
